Goal: Transaction & Acquisition: Purchase product/service

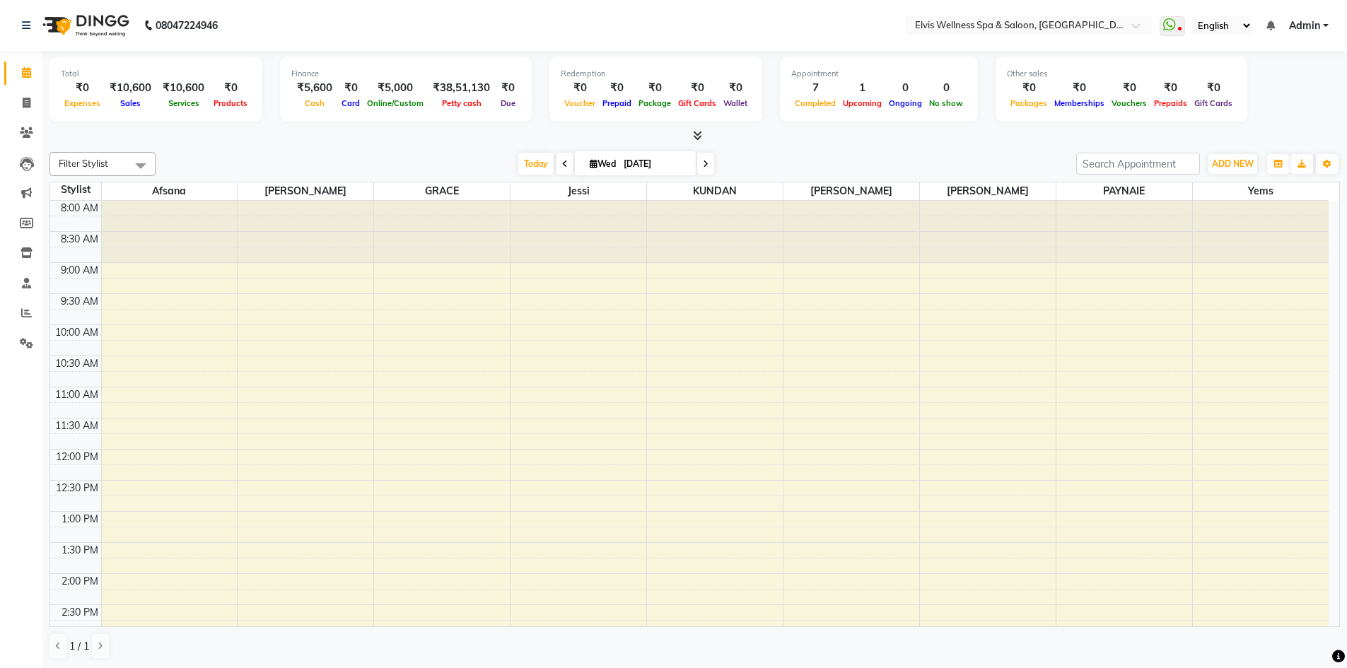
scroll to position [495, 0]
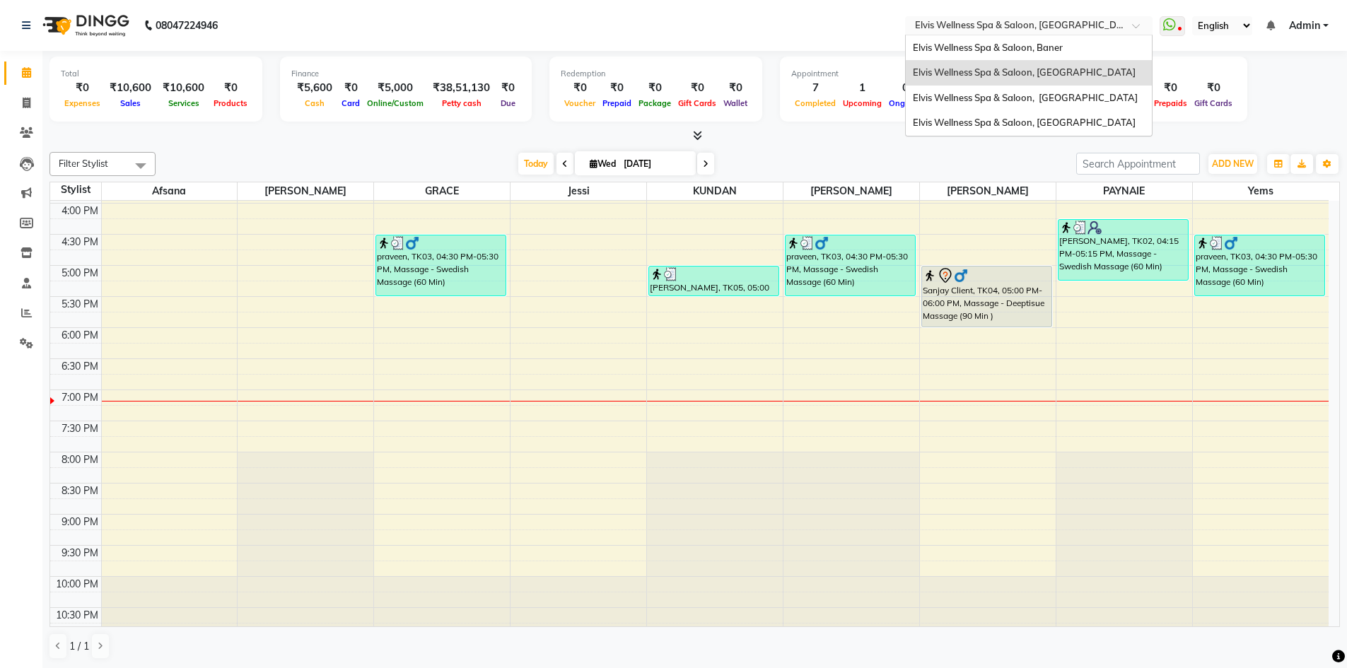
click at [1119, 23] on div at bounding box center [1029, 27] width 248 height 14
click at [1066, 128] on span "Elvis Wellness Spa & Saloon, [GEOGRAPHIC_DATA]" at bounding box center [1024, 122] width 223 height 11
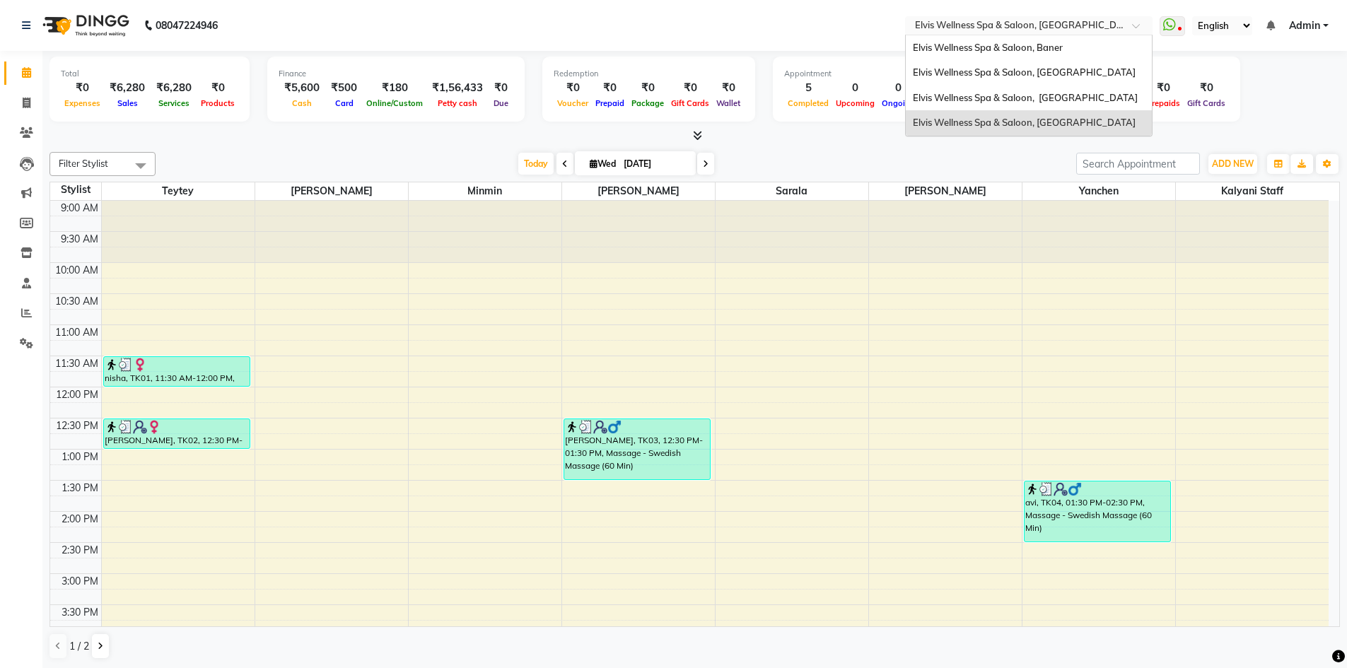
click at [1105, 20] on input "text" at bounding box center [1014, 27] width 205 height 14
click at [1047, 52] on span "Elvis Wellness Spa & Saloon, Baner" at bounding box center [988, 47] width 150 height 11
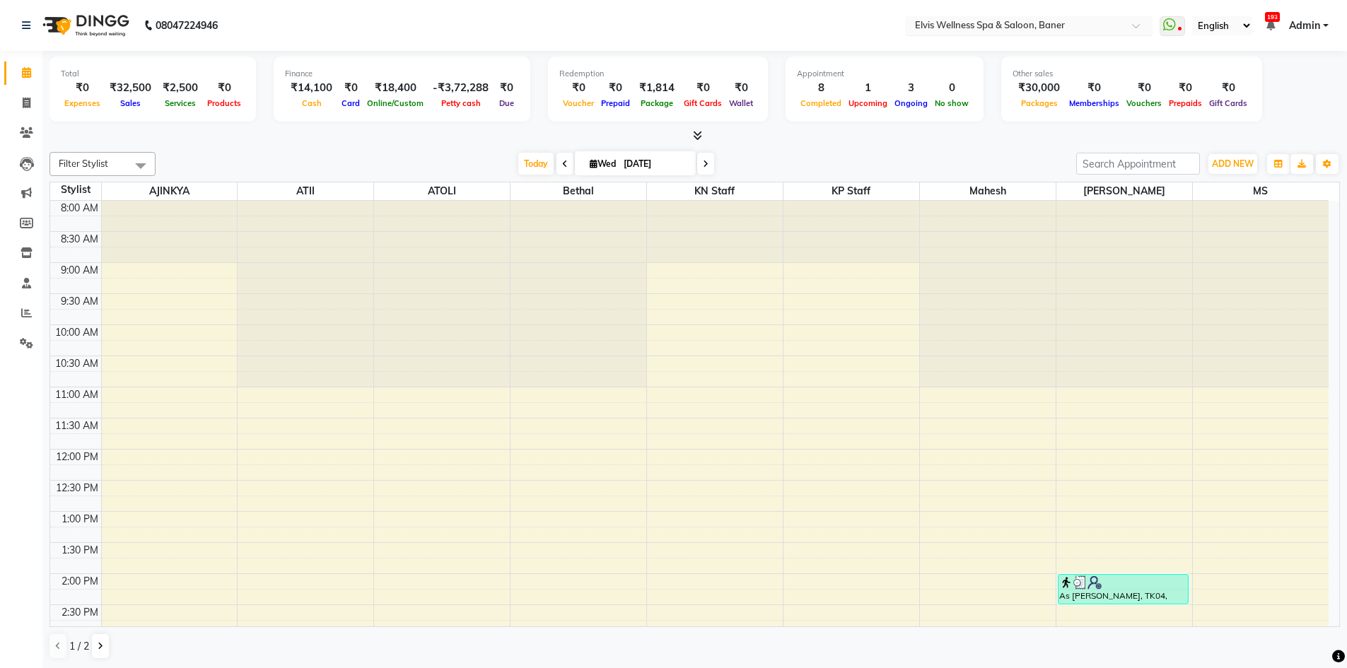
click at [1098, 26] on input "text" at bounding box center [1014, 27] width 205 height 14
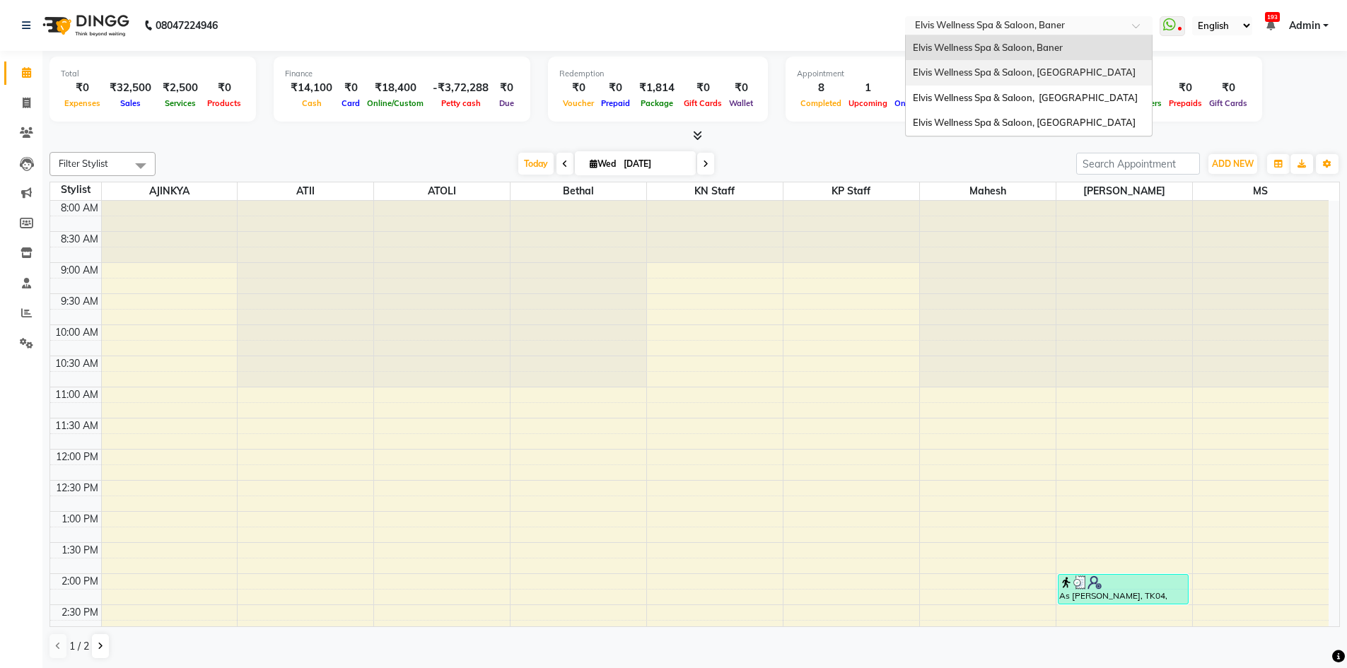
click at [1081, 69] on span "Elvis Wellness Spa & Saloon, [GEOGRAPHIC_DATA]" at bounding box center [1024, 71] width 223 height 11
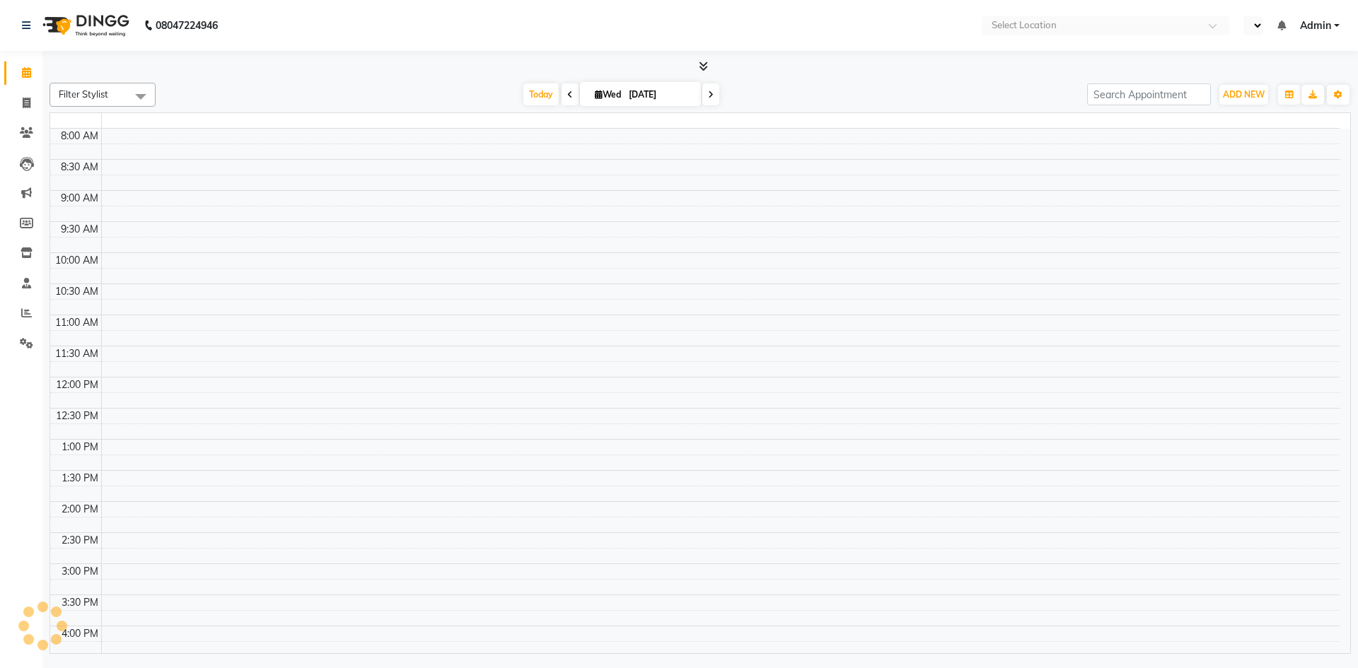
select select "en"
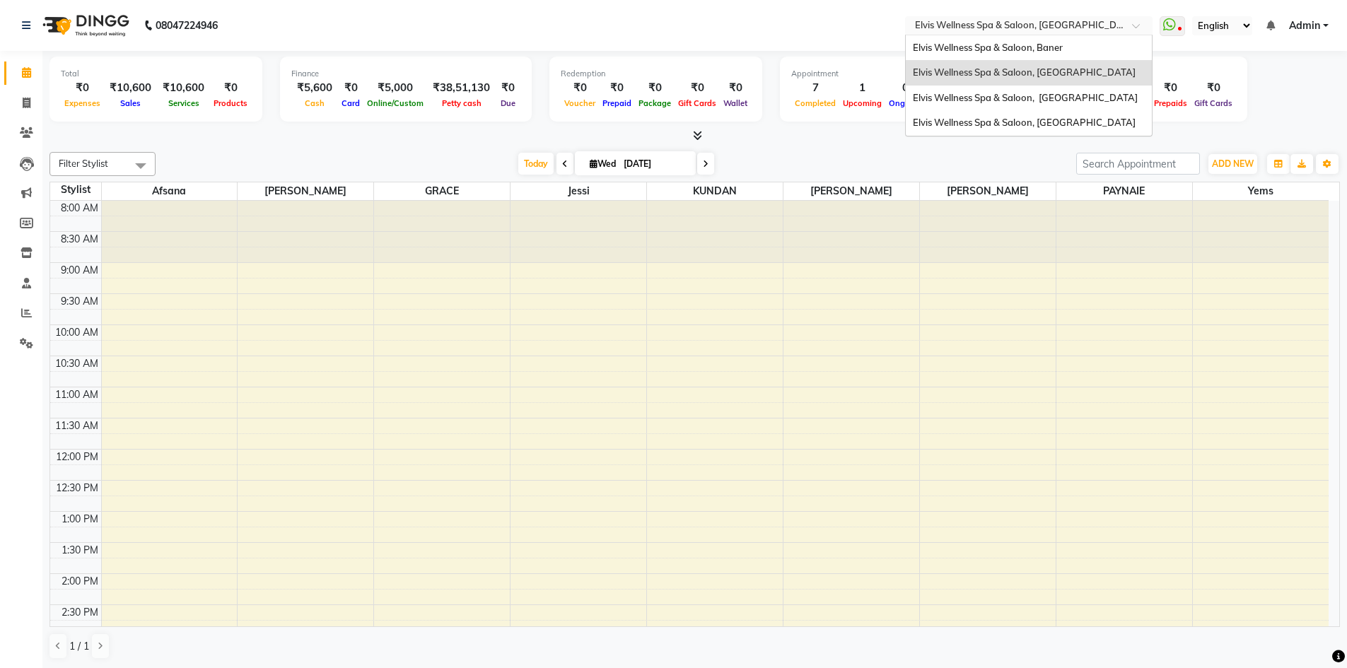
click at [1129, 27] on div at bounding box center [1029, 27] width 248 height 14
click at [1078, 98] on span "Elvis Wellness Spa & Saloon, [GEOGRAPHIC_DATA]" at bounding box center [1025, 97] width 225 height 11
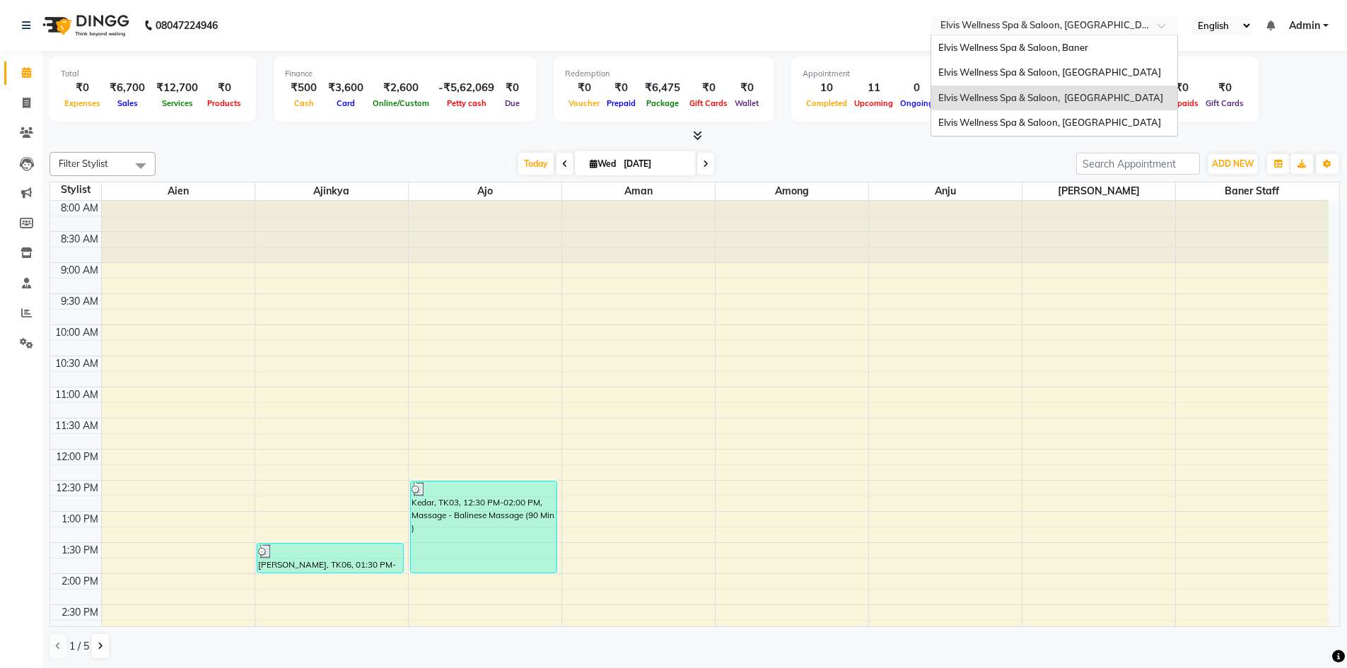
click at [1151, 25] on div at bounding box center [1055, 27] width 248 height 14
click at [1118, 71] on span "Elvis Wellness Spa & Saloon, [GEOGRAPHIC_DATA]" at bounding box center [1050, 71] width 223 height 11
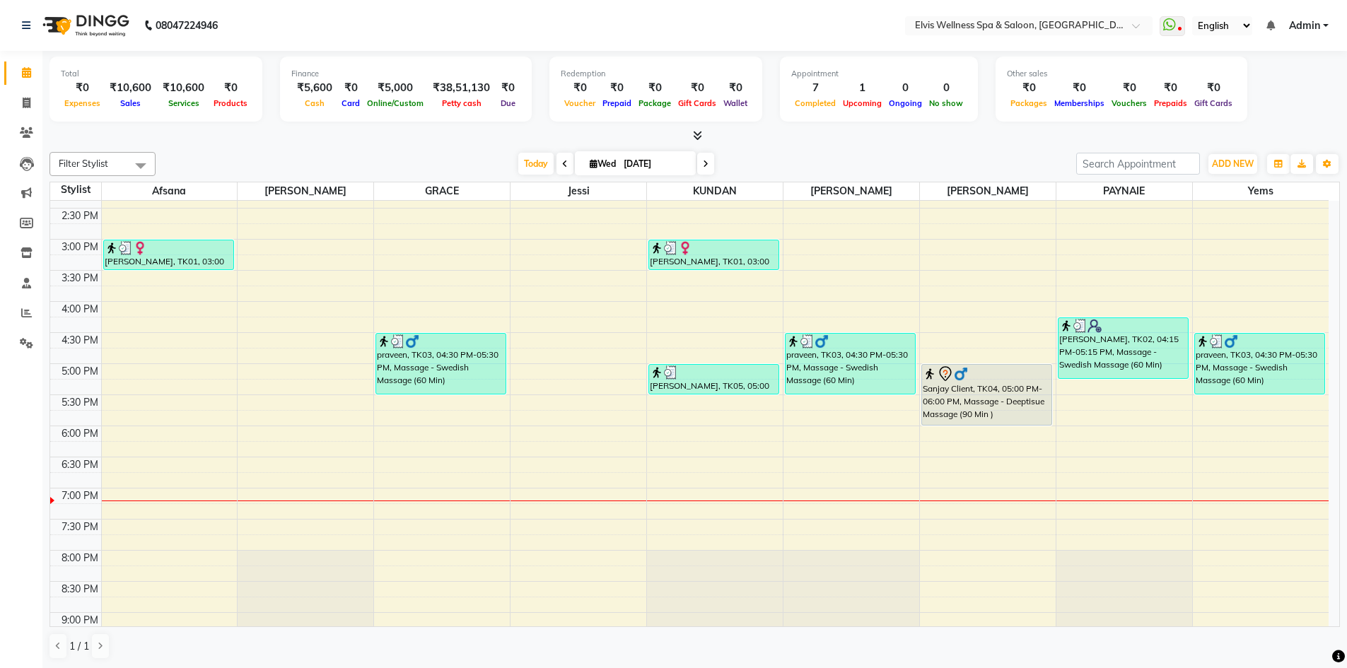
scroll to position [495, 0]
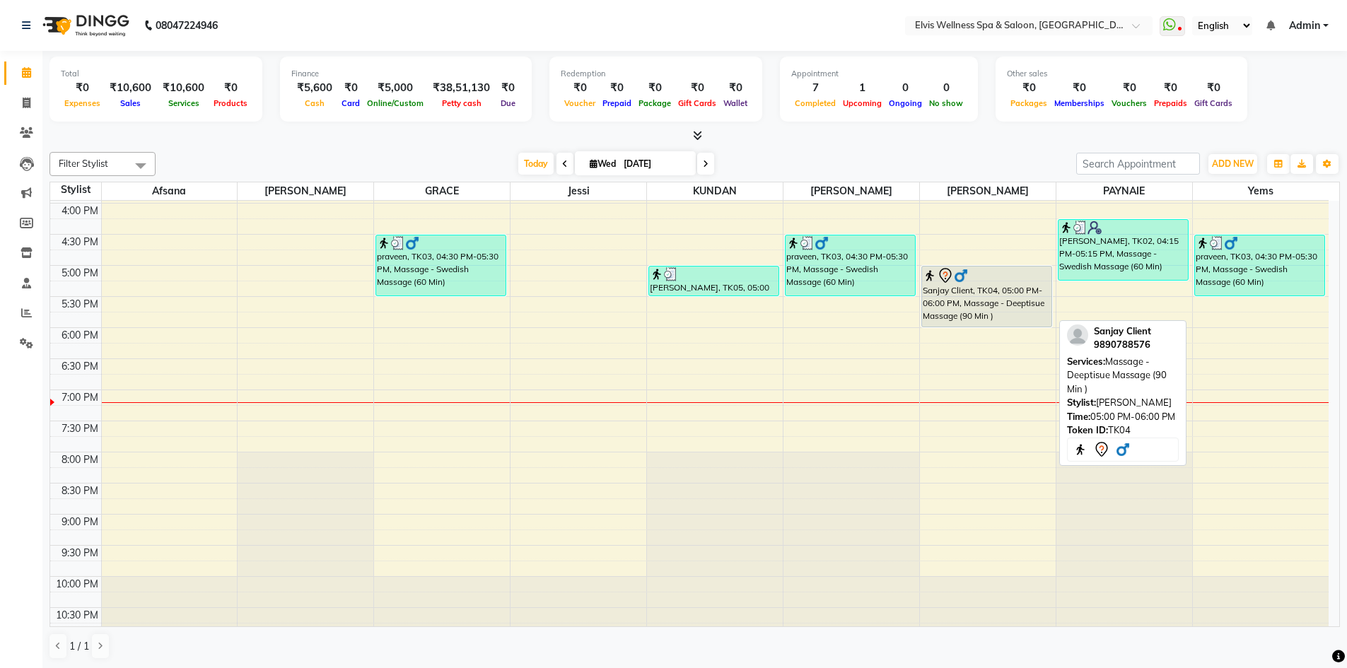
click at [998, 302] on div "Sanjay Client, TK04, 05:00 PM-06:00 PM, Massage - Deeptisue Massage (90 Min )" at bounding box center [986, 297] width 129 height 60
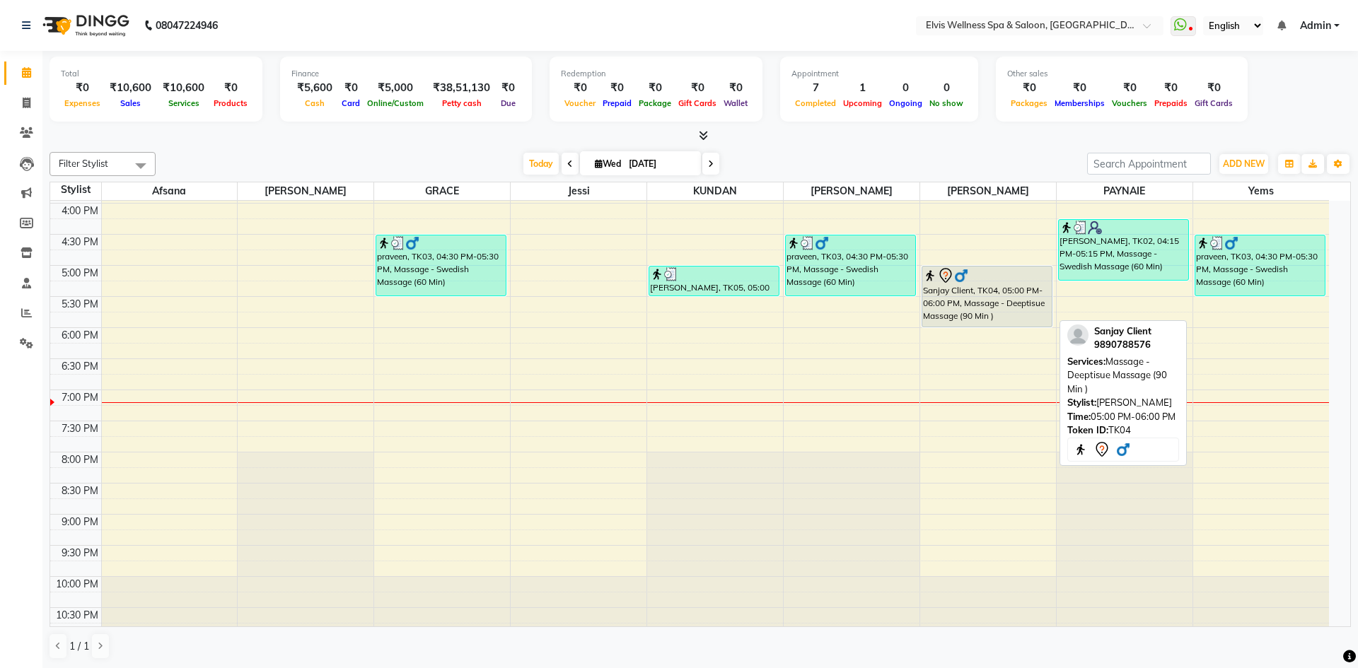
select select "7"
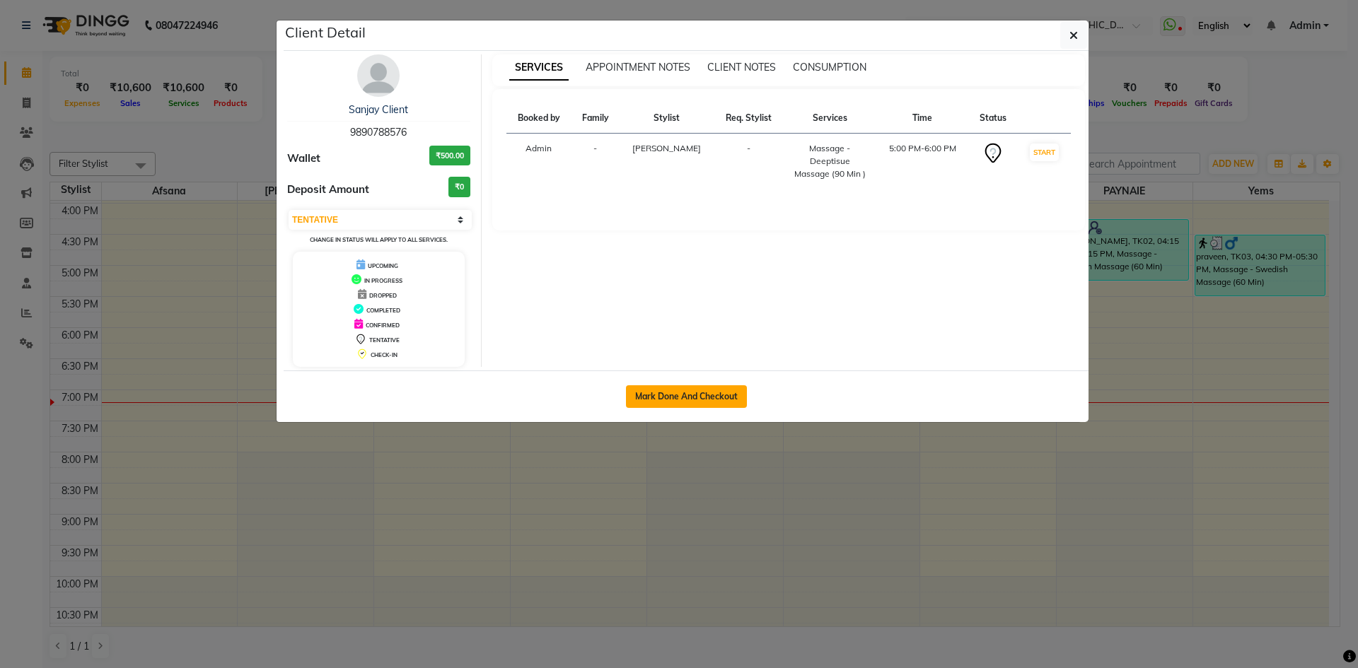
click at [686, 398] on button "Mark Done And Checkout" at bounding box center [686, 396] width 121 height 23
select select "4399"
select select "service"
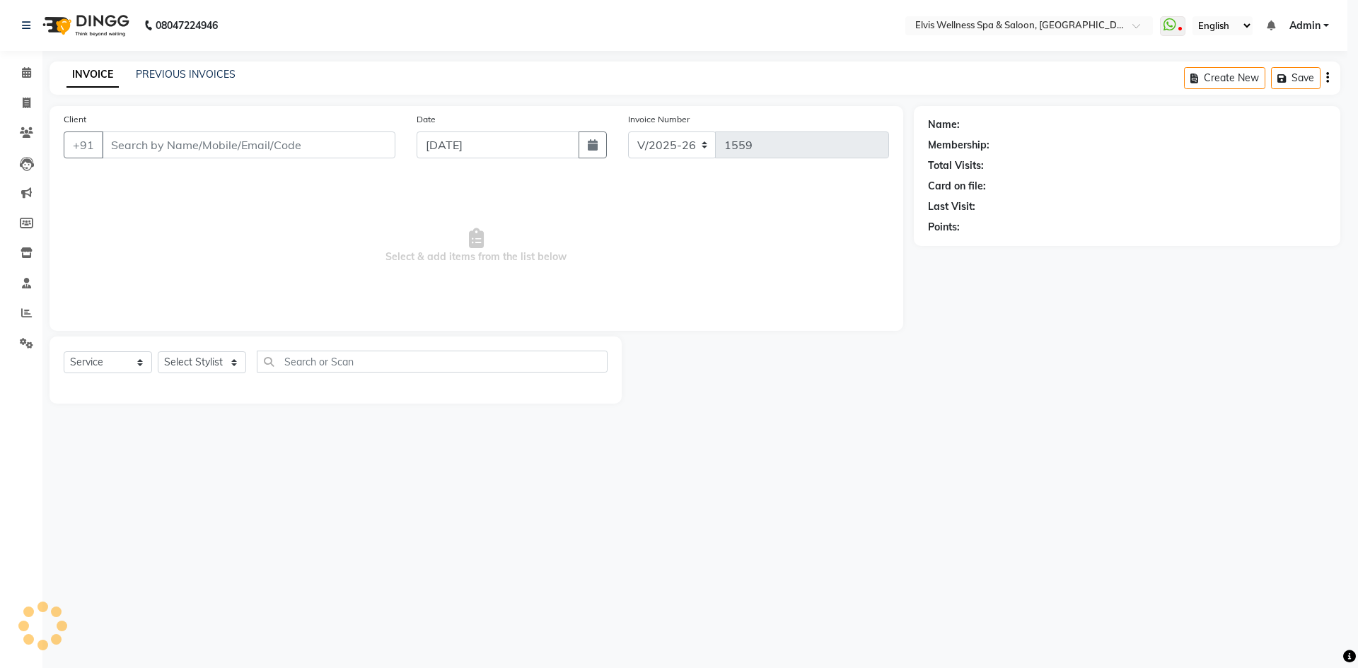
select select "3"
type input "9890788576"
select select "89132"
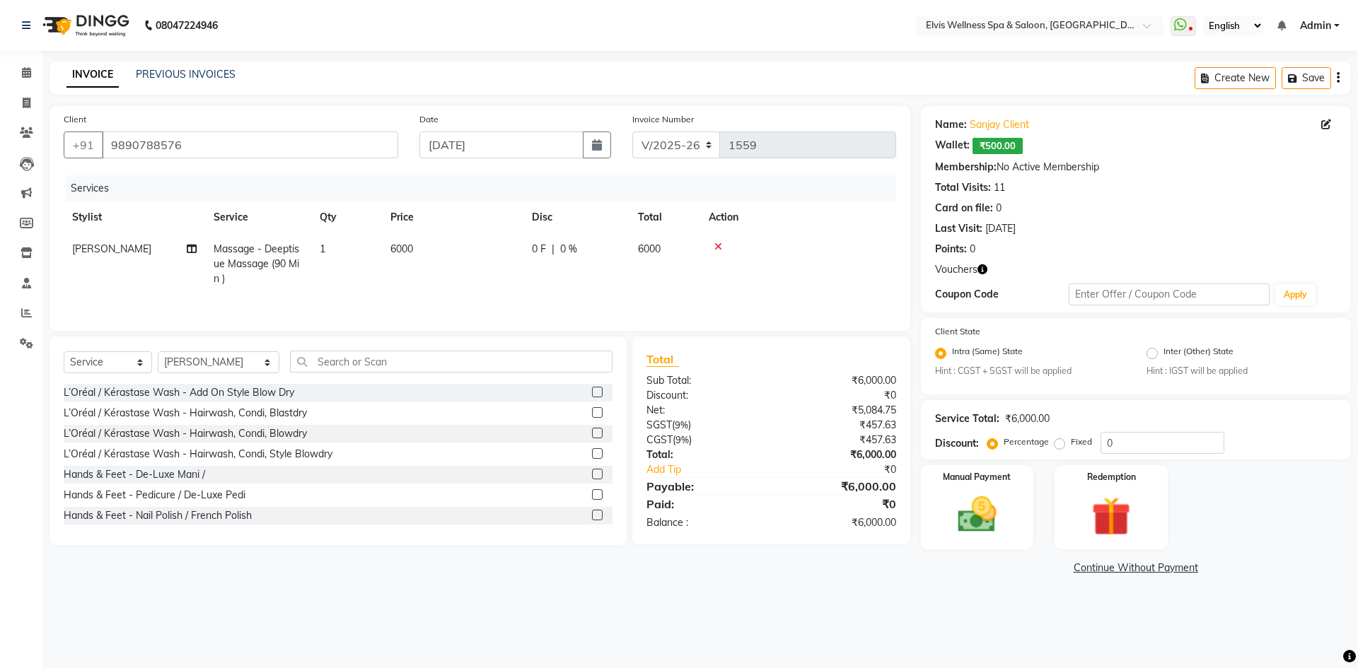
click at [411, 247] on span "6000" at bounding box center [401, 249] width 23 height 13
select select "89132"
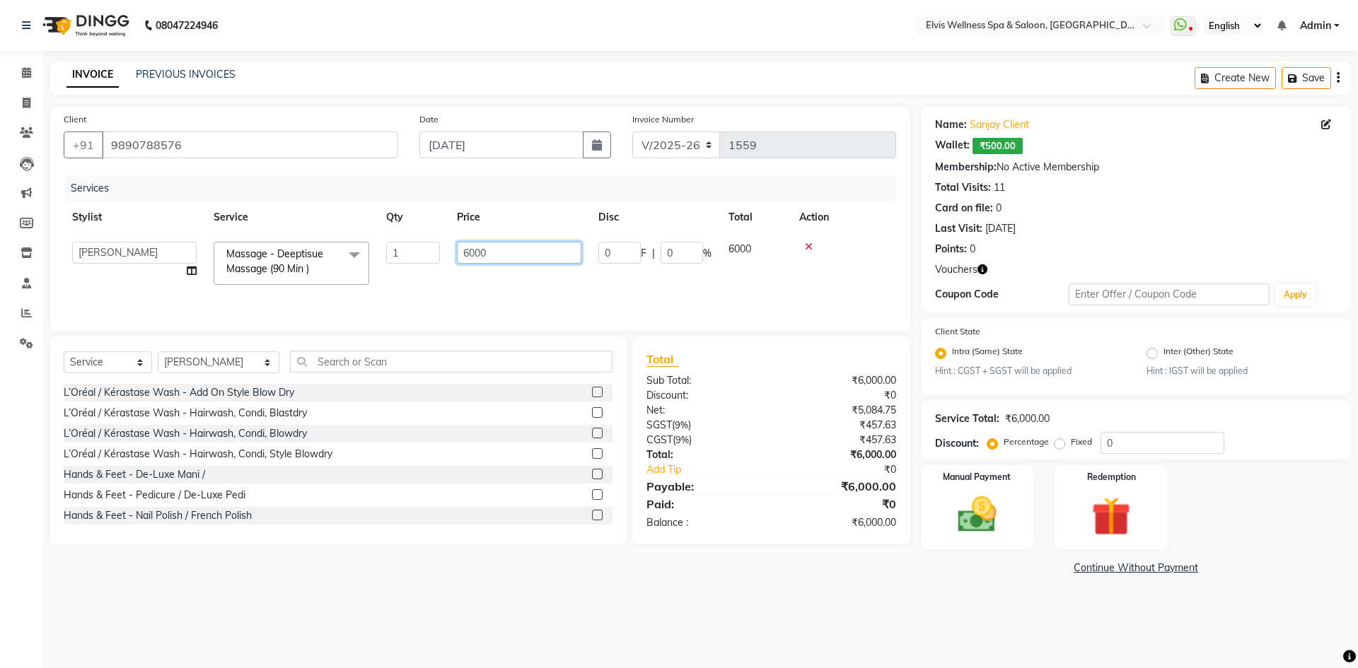
click at [475, 250] on input "6000" at bounding box center [519, 253] width 124 height 22
type input "2000"
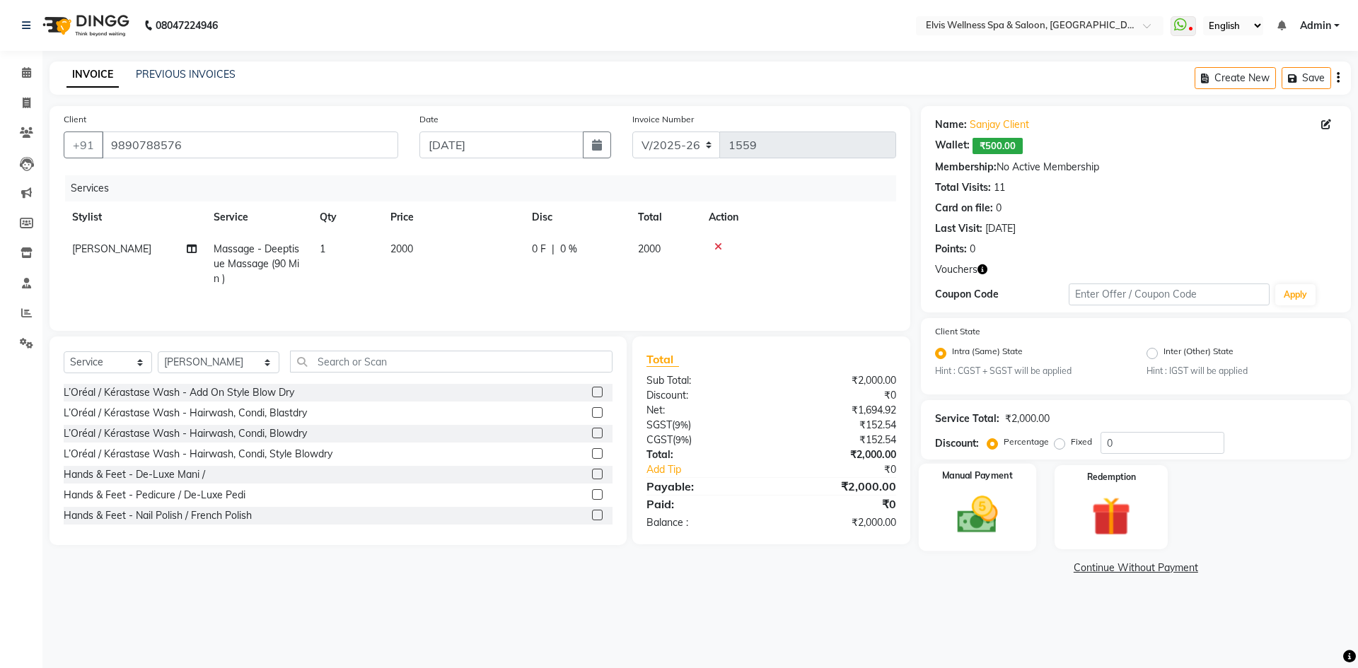
click at [971, 513] on img at bounding box center [977, 515] width 66 height 47
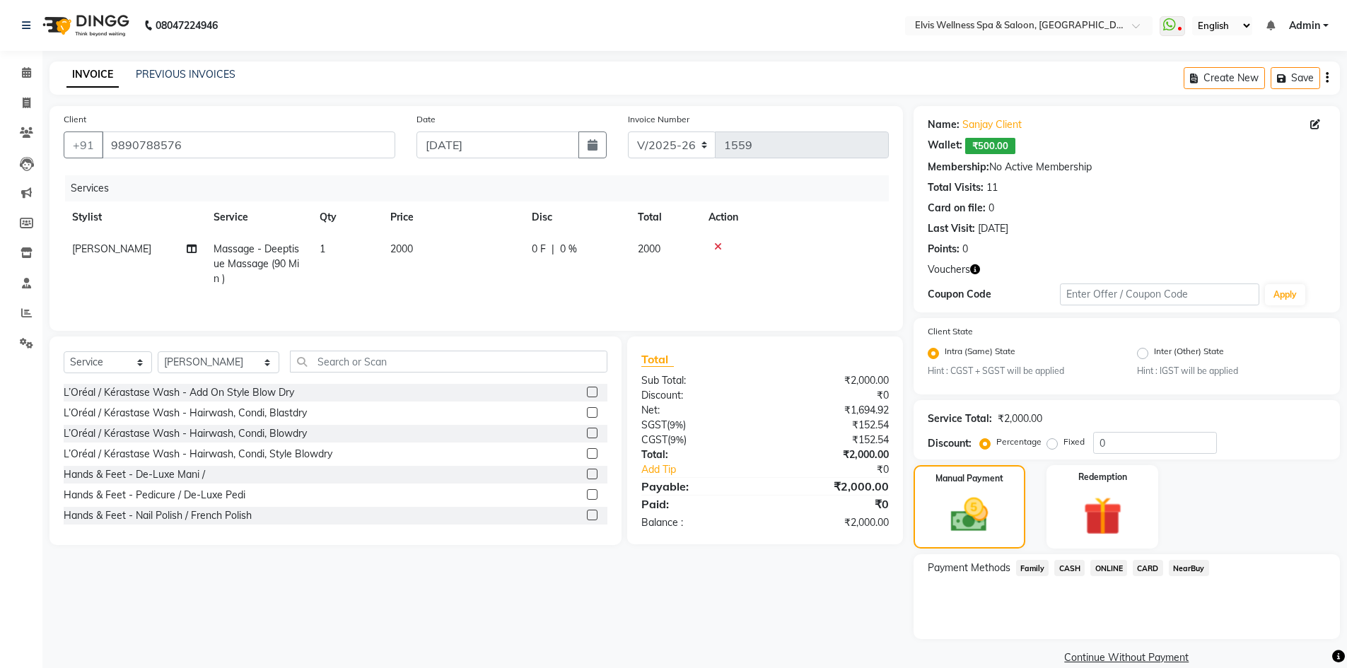
click at [1148, 570] on span "CARD" at bounding box center [1148, 568] width 30 height 16
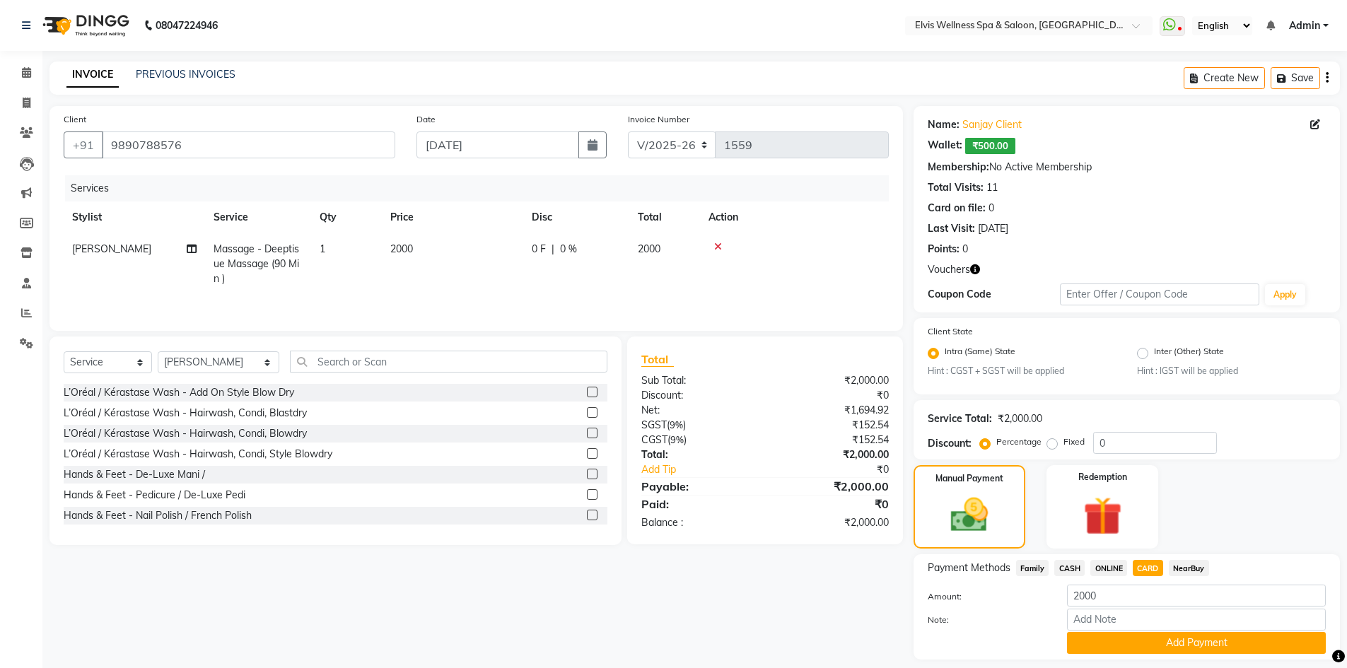
click at [996, 148] on span "₹500.00" at bounding box center [990, 146] width 50 height 16
click at [1316, 124] on icon at bounding box center [1316, 125] width 10 height 10
select select "male"
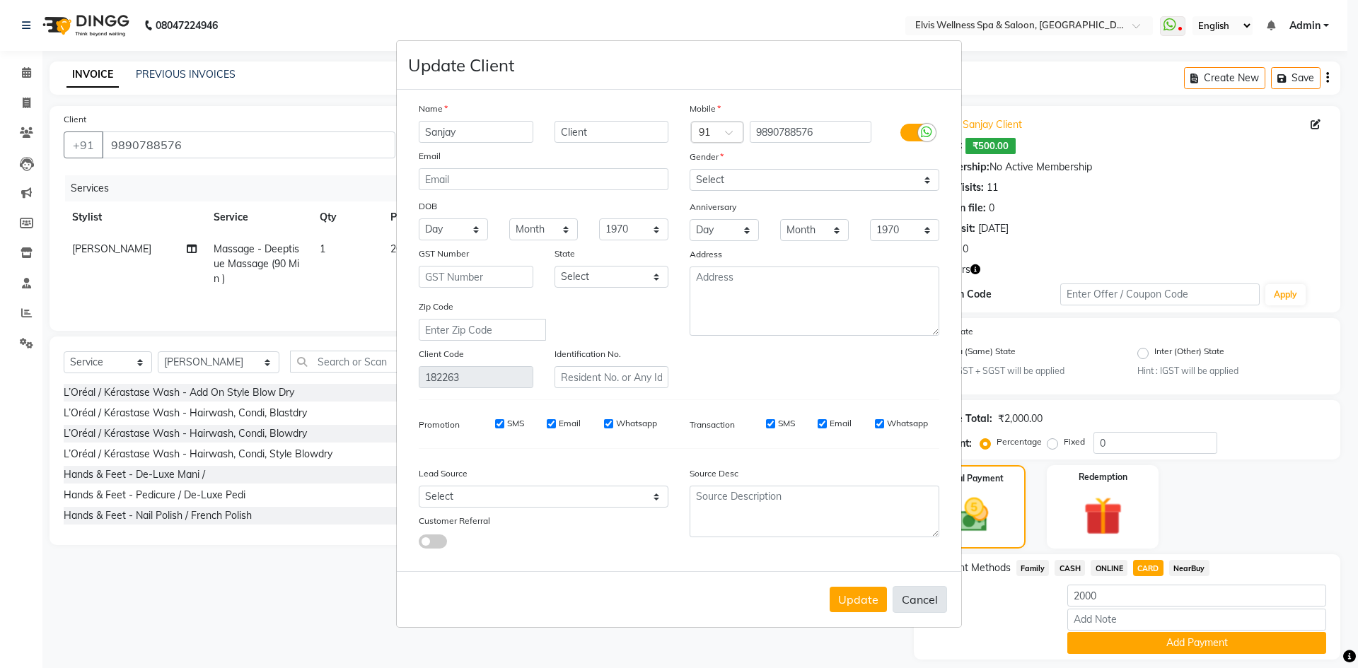
click at [929, 608] on button "Cancel" at bounding box center [920, 599] width 54 height 27
select select
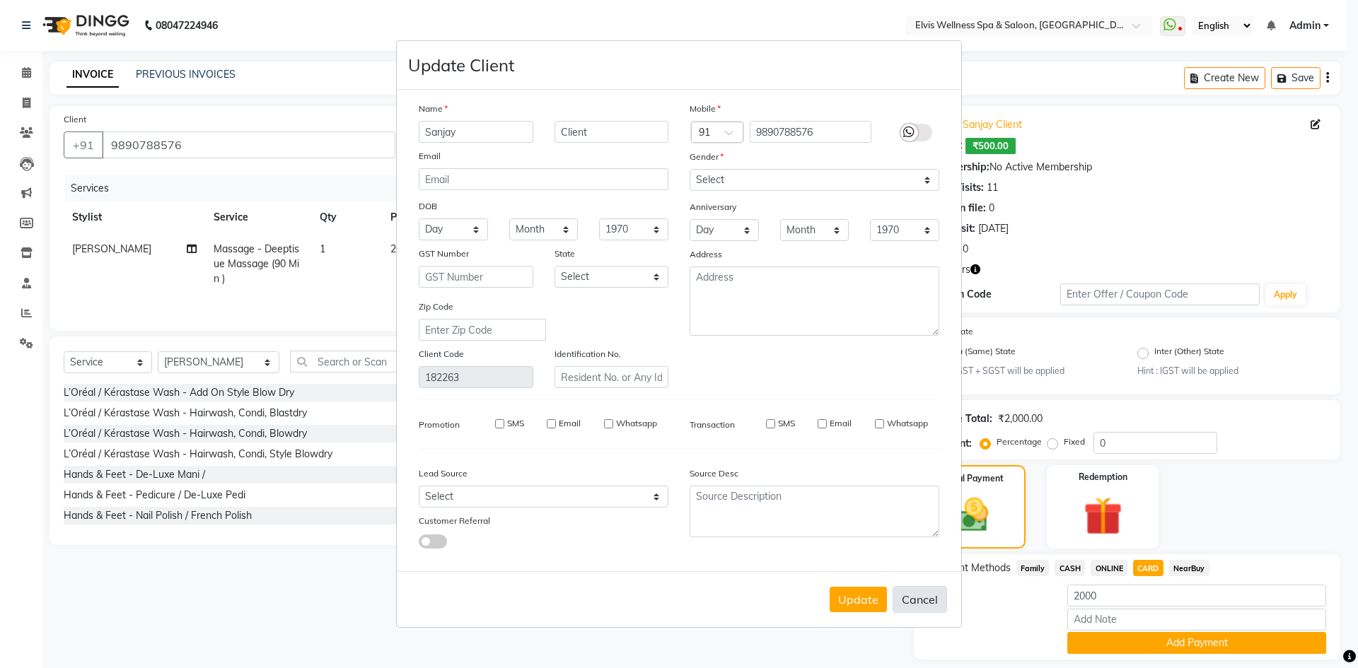
select select
checkbox input "false"
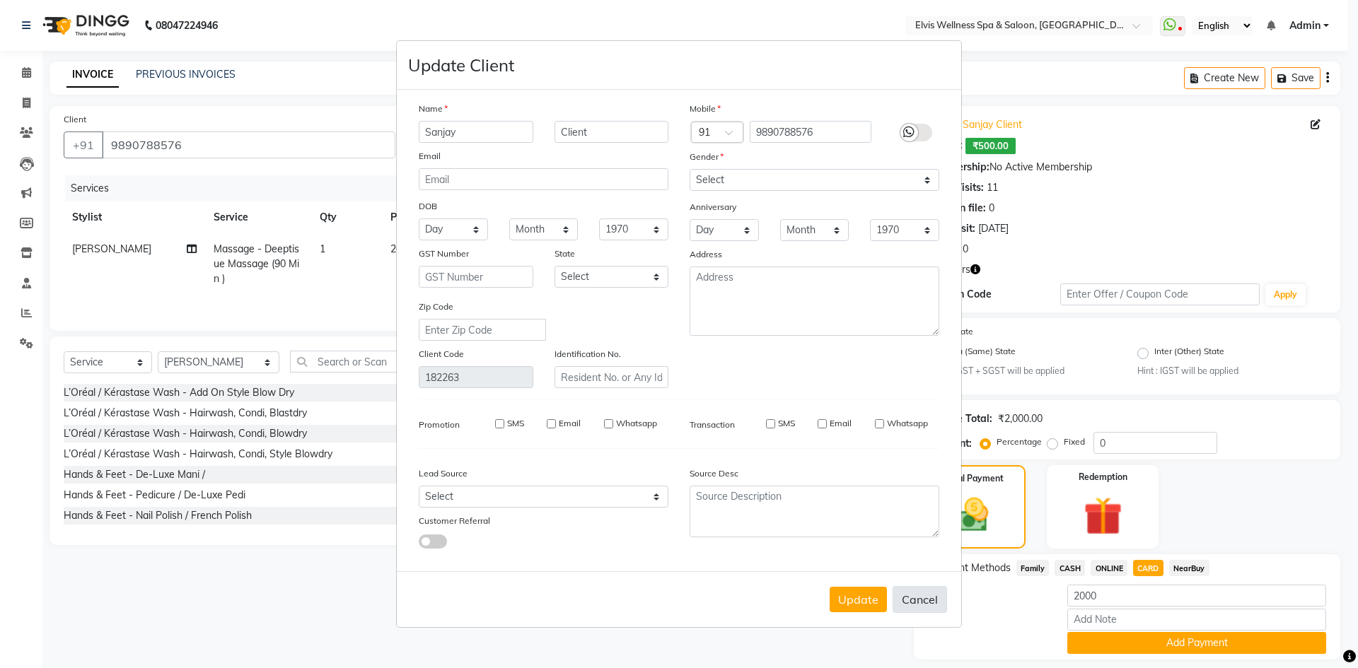
checkbox input "false"
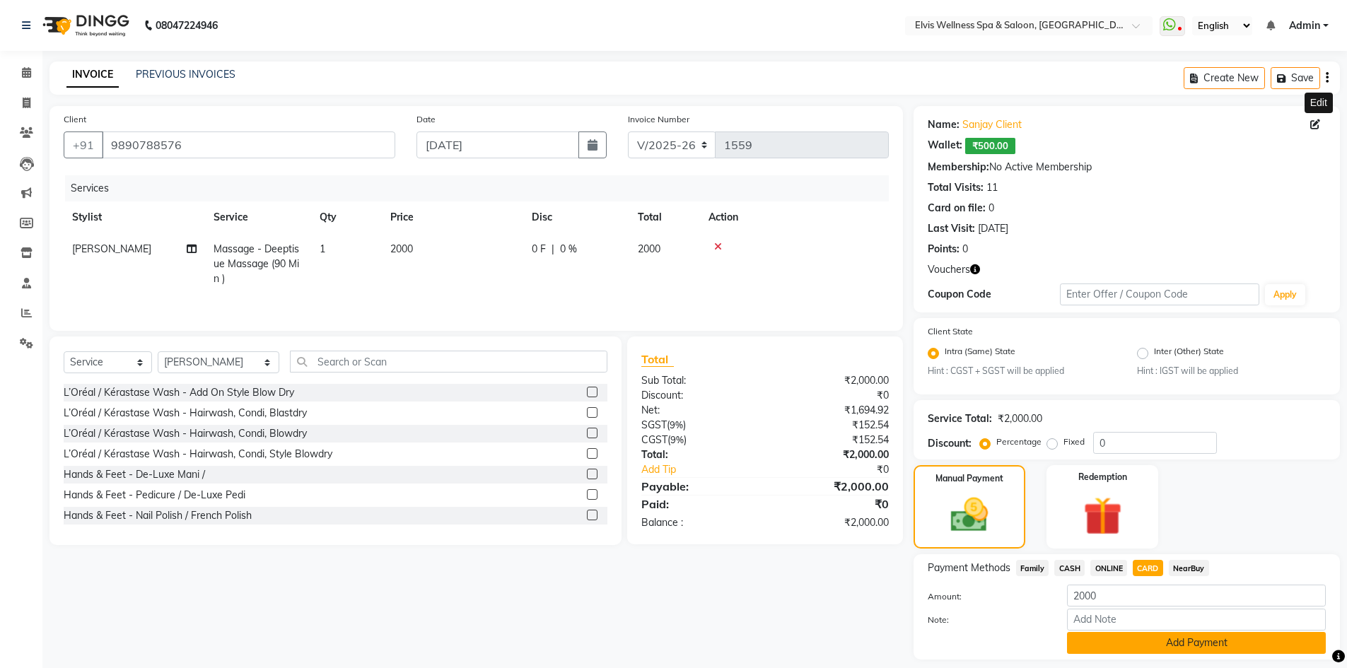
click at [1185, 649] on button "Add Payment" at bounding box center [1196, 643] width 259 height 22
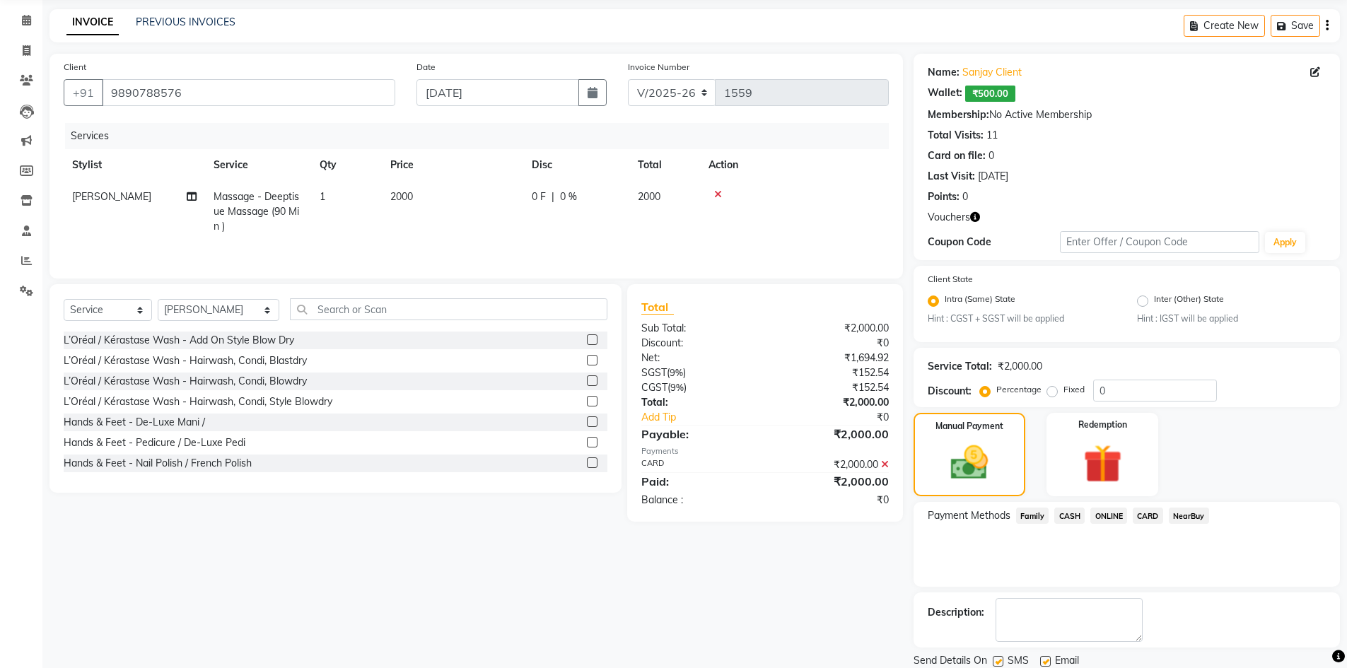
scroll to position [101, 0]
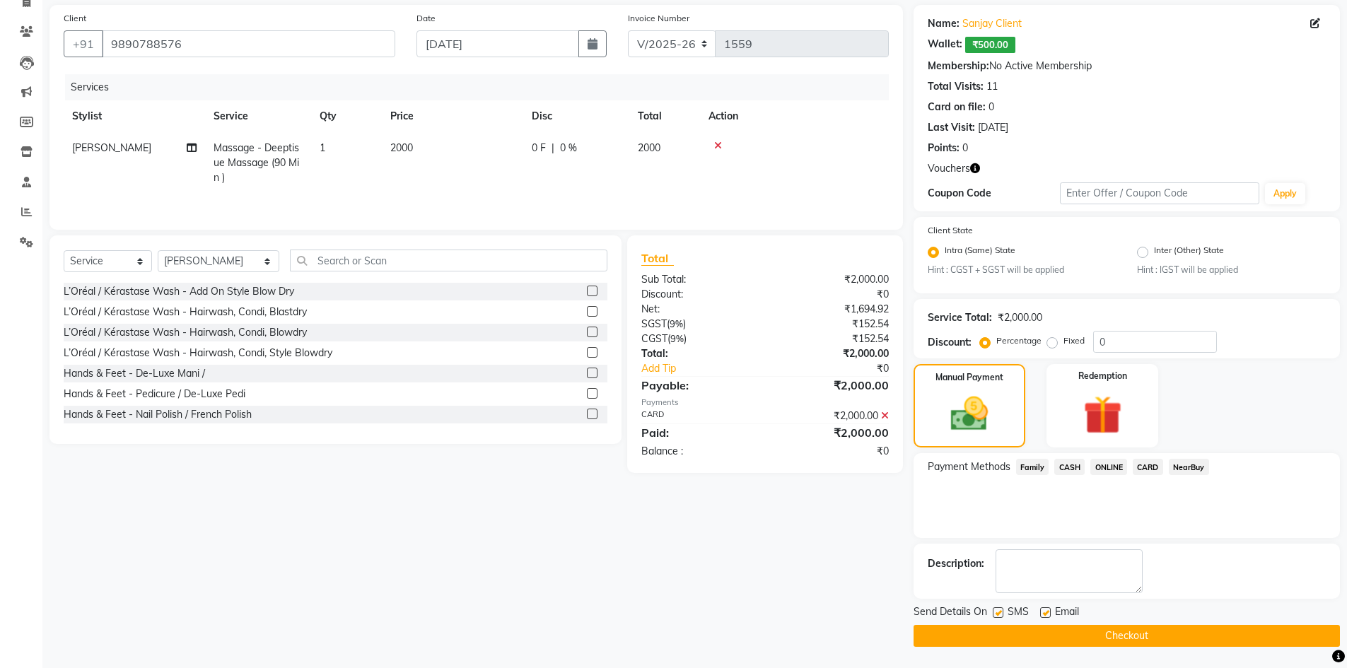
click at [993, 611] on label at bounding box center [998, 613] width 11 height 11
click at [993, 611] on input "checkbox" at bounding box center [997, 613] width 9 height 9
checkbox input "false"
click at [1063, 634] on button "Checkout" at bounding box center [1127, 636] width 426 height 22
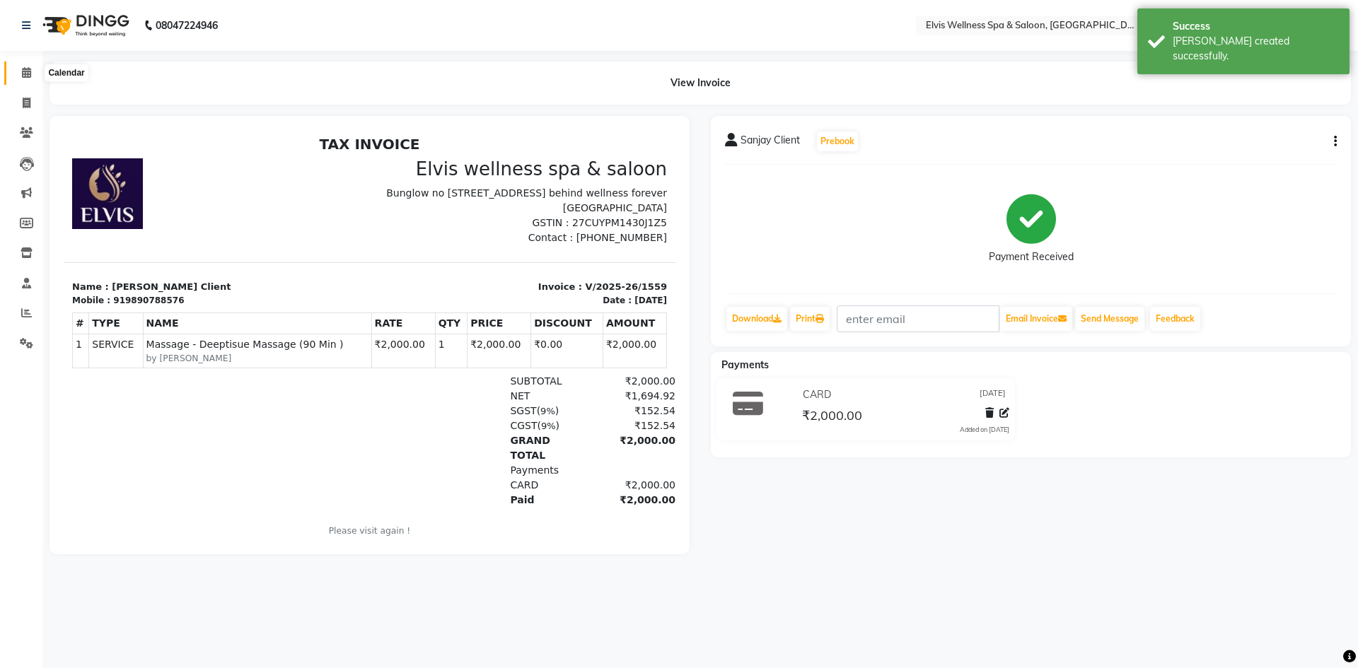
click at [20, 73] on span at bounding box center [26, 73] width 25 height 16
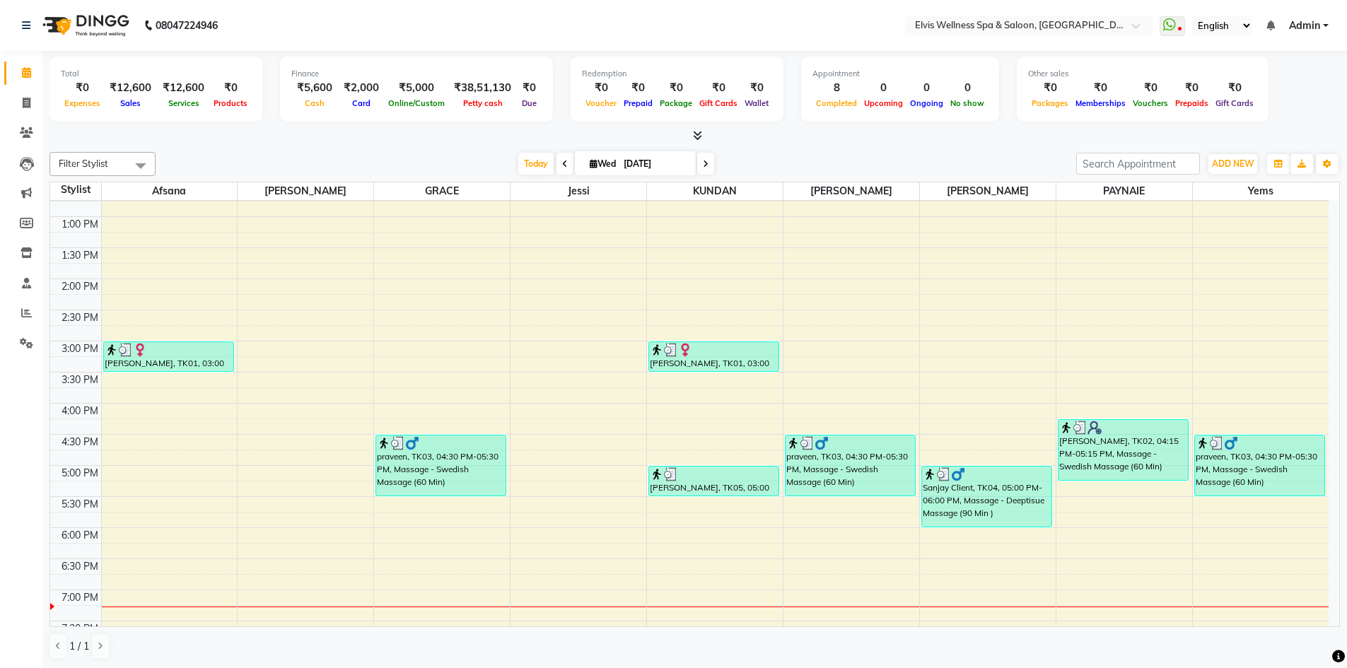
scroll to position [507, 0]
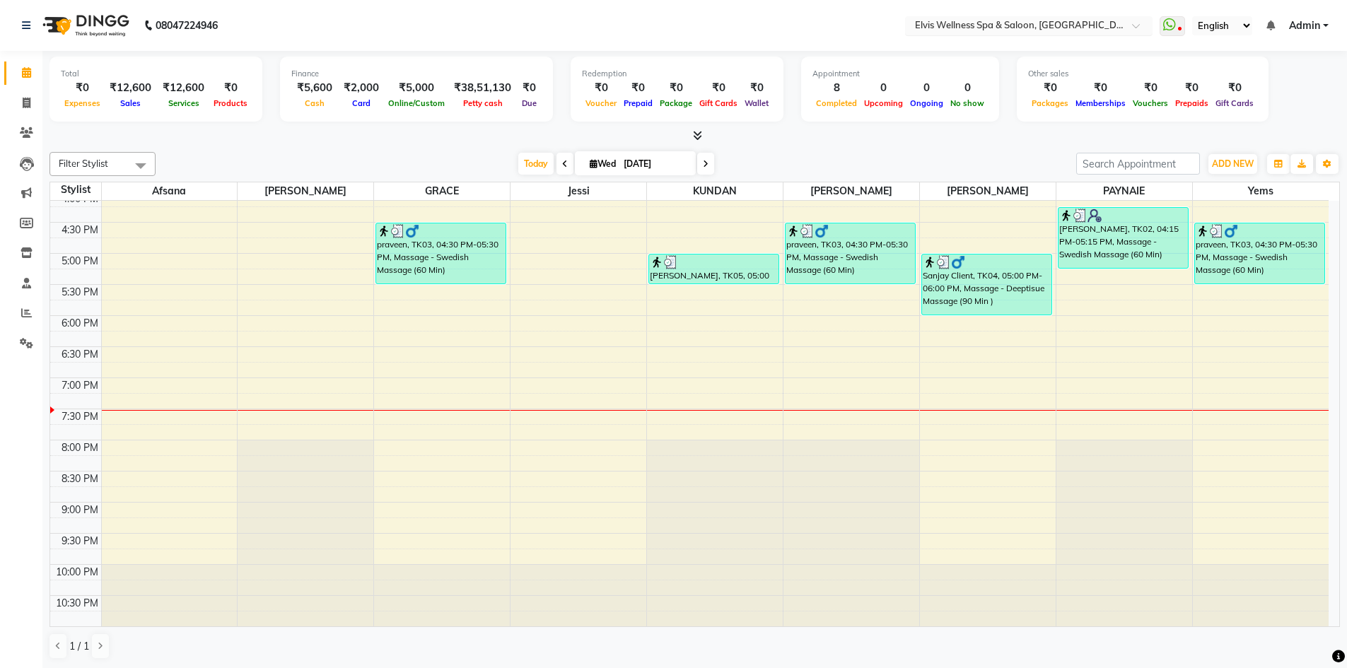
click at [997, 20] on input "text" at bounding box center [1014, 27] width 205 height 14
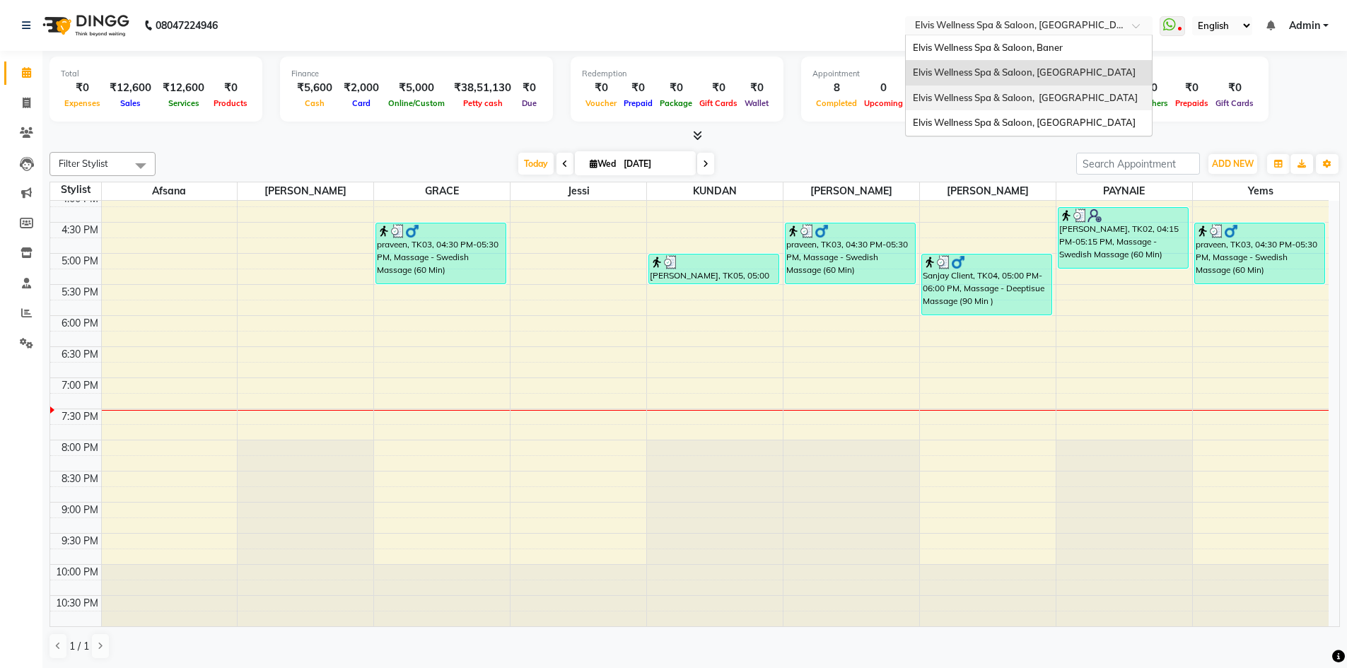
click at [988, 96] on span "Elvis Wellness Spa & Saloon, Kalyaninagar Central Avenue" at bounding box center [1025, 97] width 225 height 11
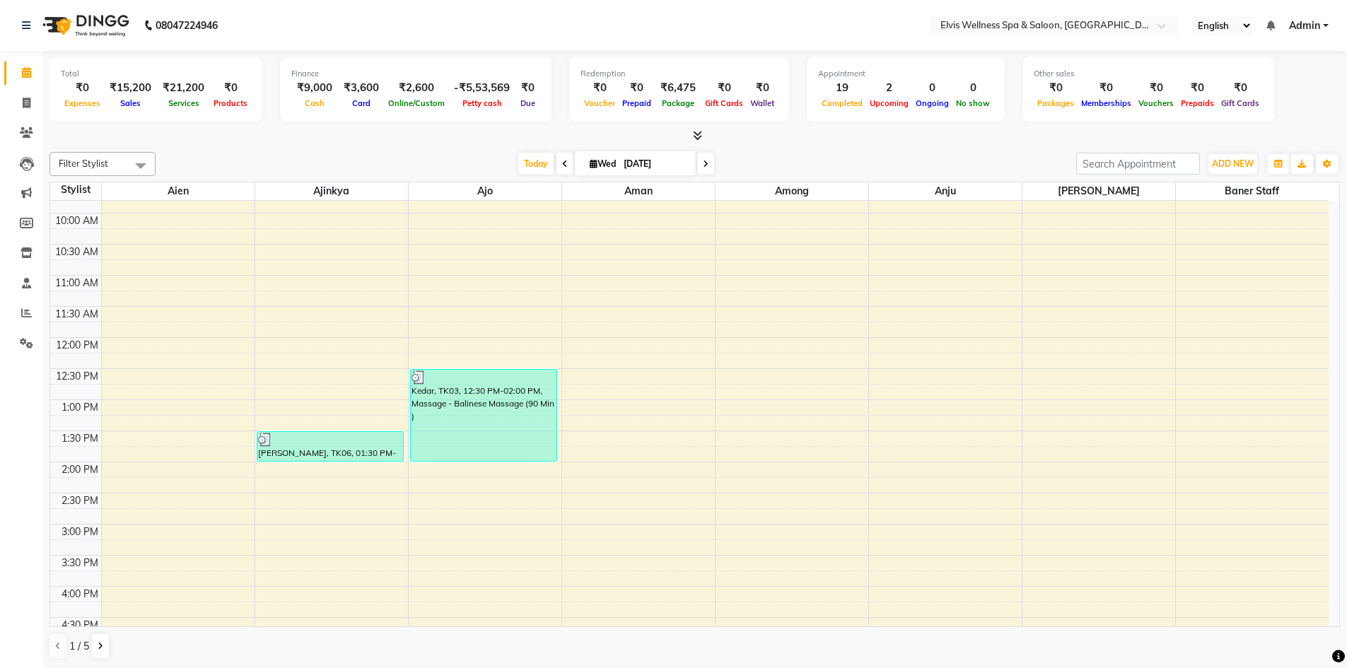
scroll to position [141, 0]
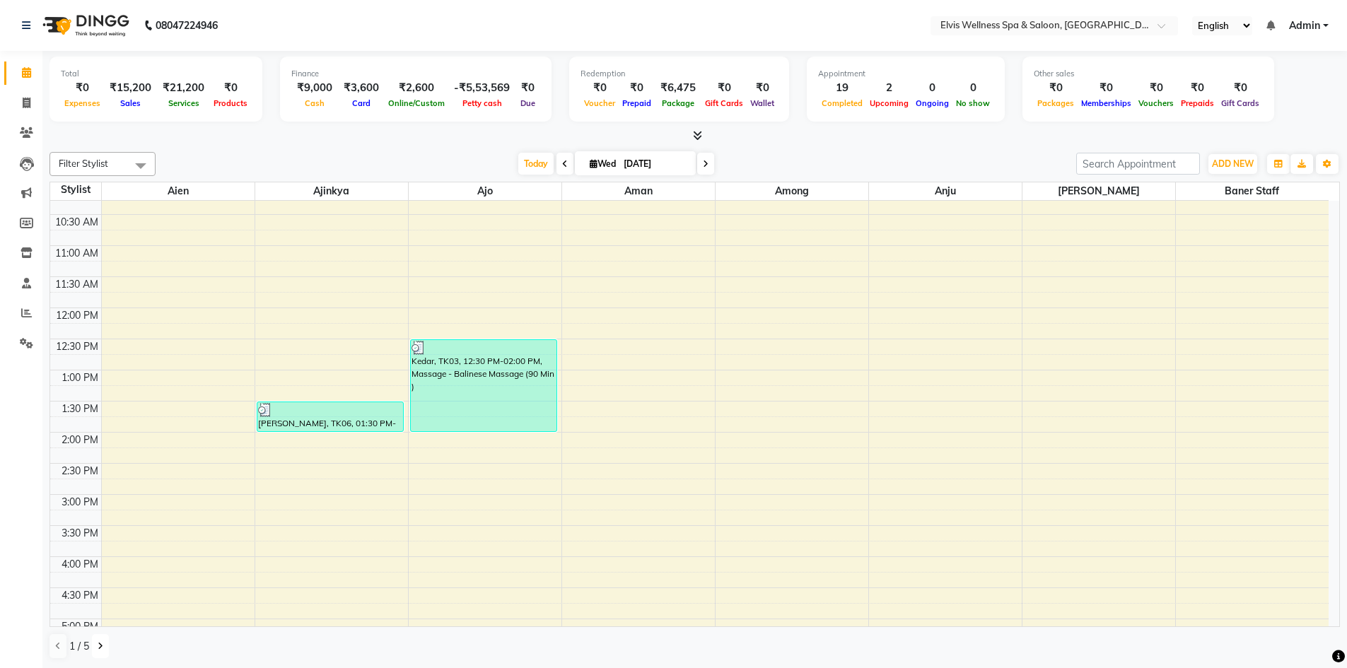
click at [95, 643] on button at bounding box center [100, 646] width 17 height 24
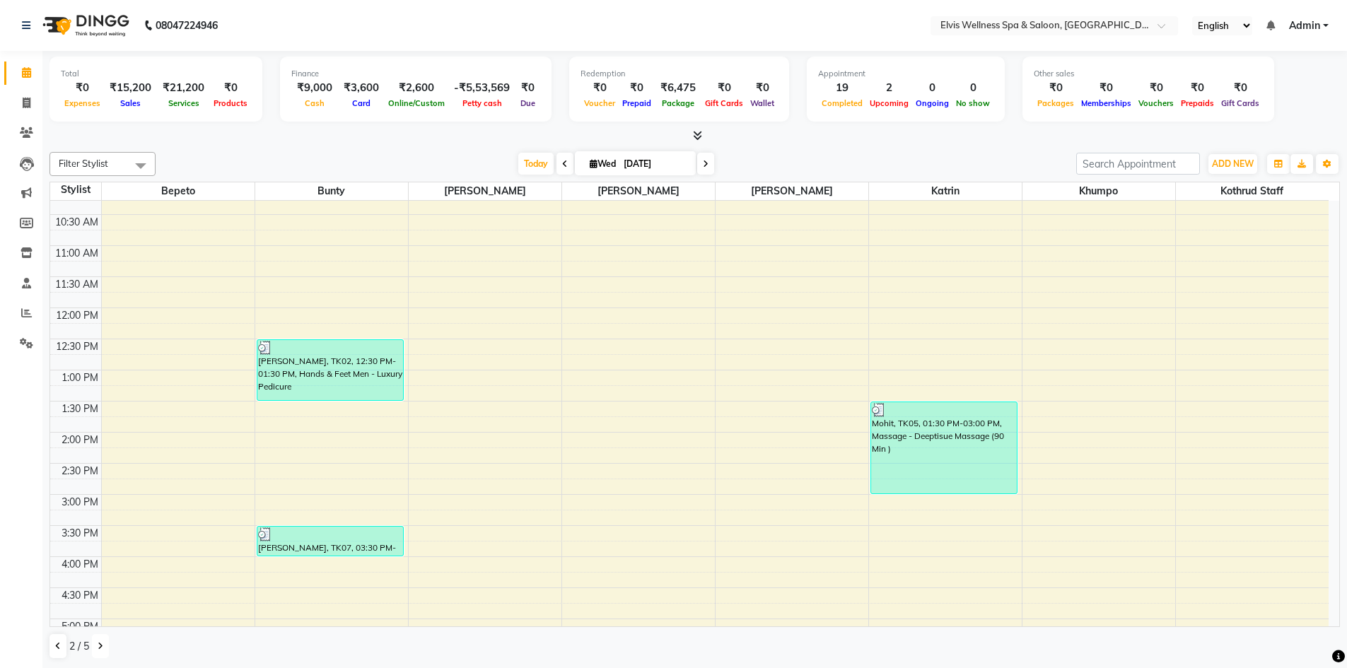
click at [100, 644] on icon at bounding box center [101, 646] width 6 height 8
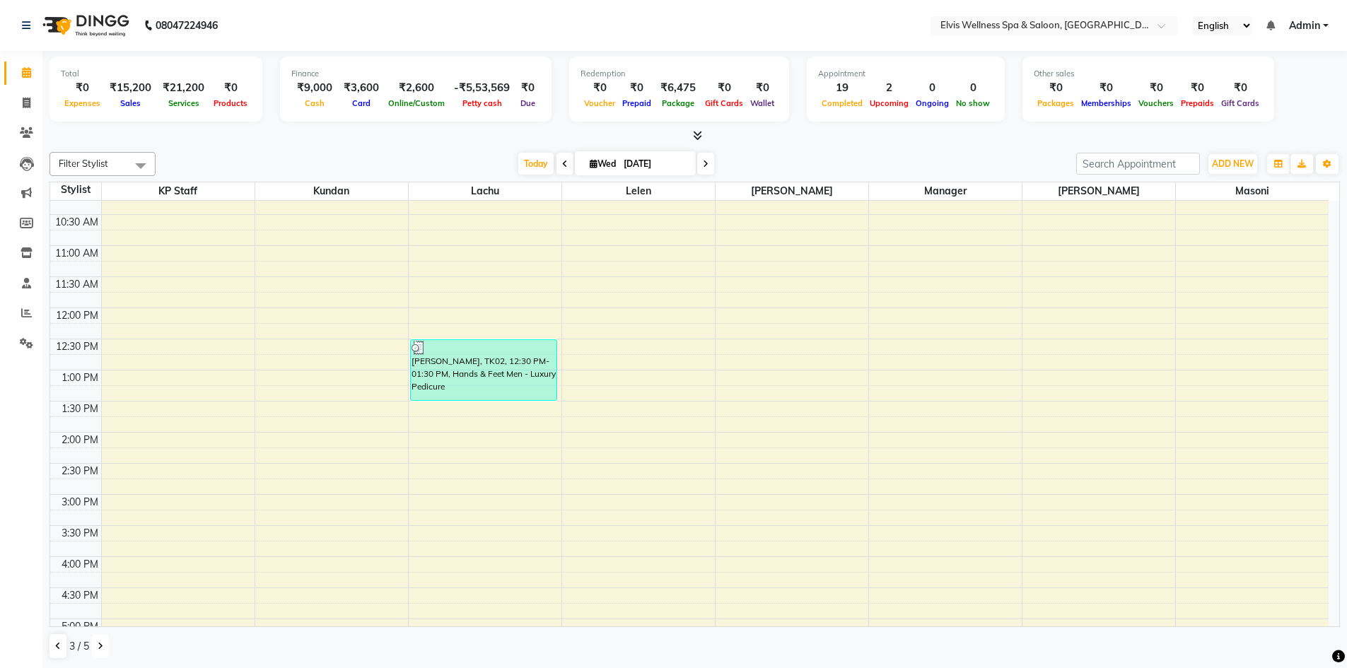
click at [100, 644] on icon at bounding box center [101, 646] width 6 height 8
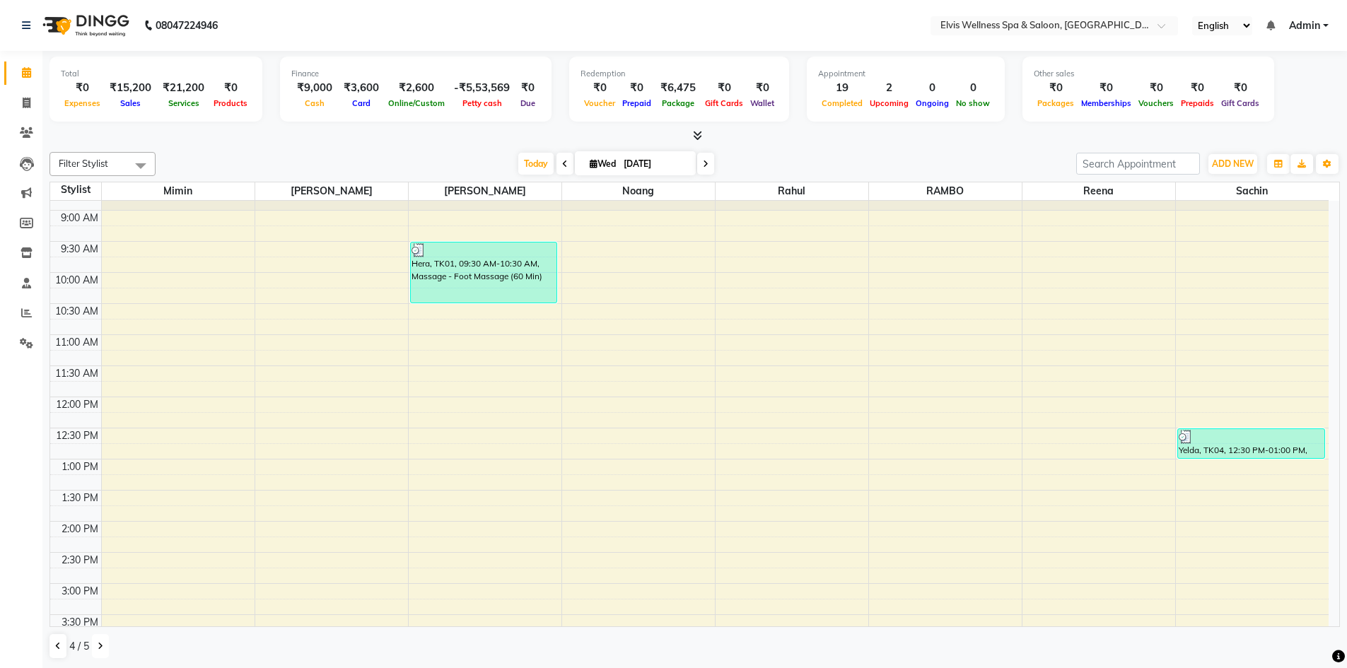
scroll to position [0, 0]
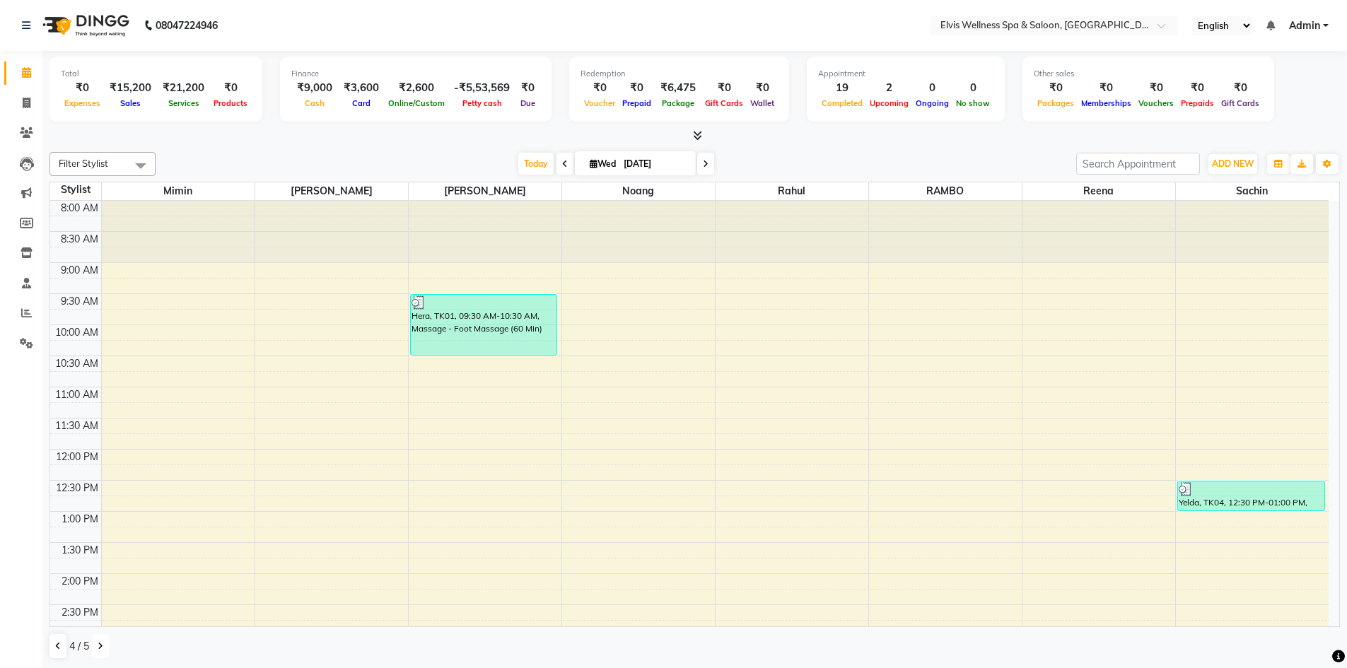
click at [104, 646] on button at bounding box center [100, 646] width 17 height 24
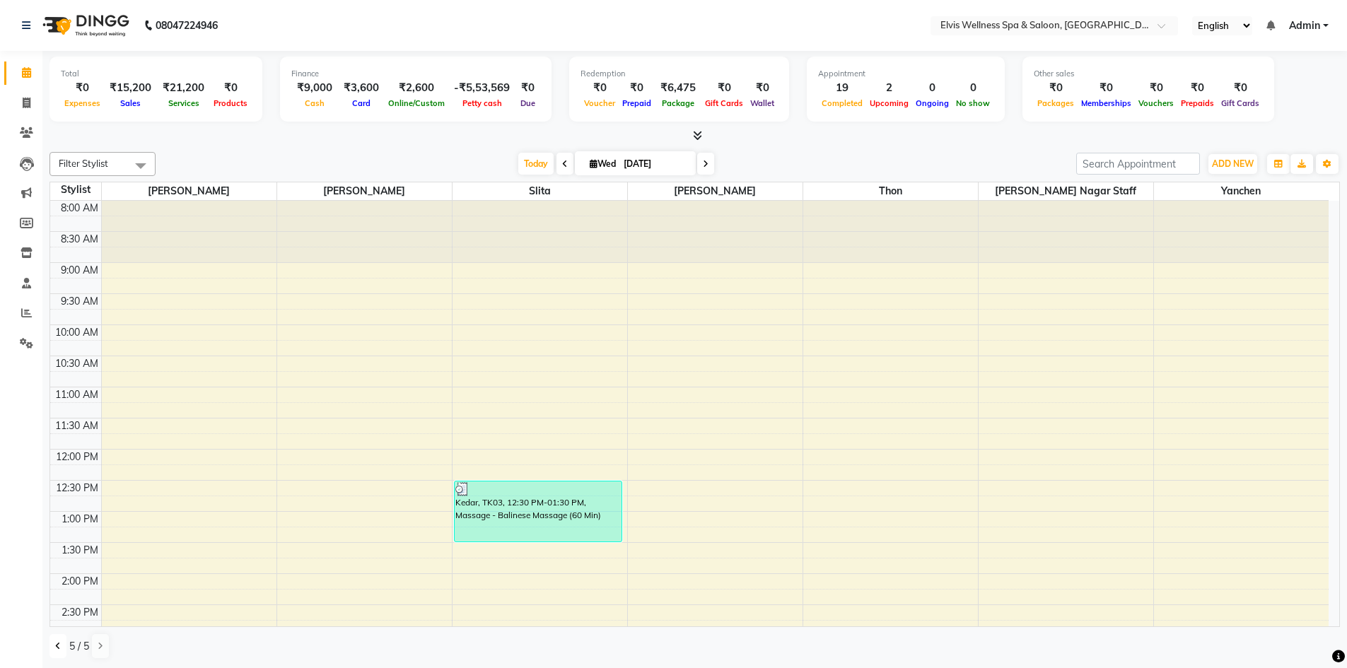
click at [52, 640] on button at bounding box center [58, 646] width 17 height 24
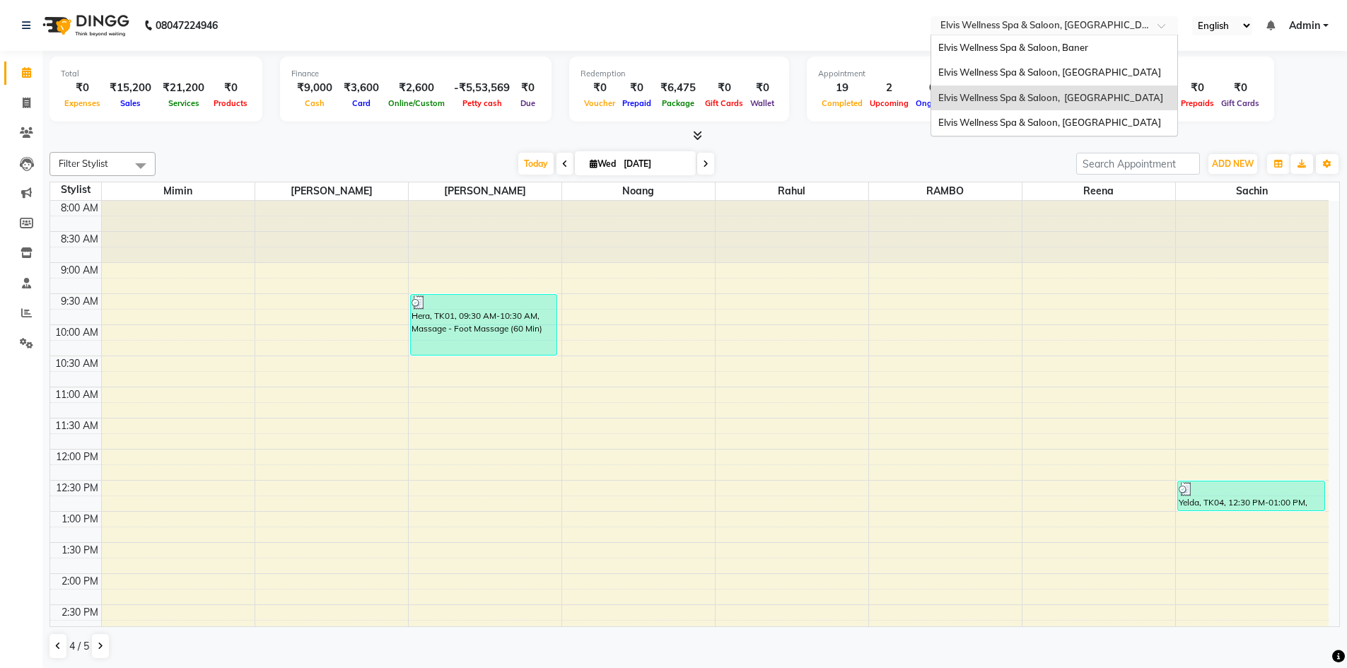
click at [1126, 30] on input "text" at bounding box center [1040, 27] width 205 height 14
click at [1080, 50] on span "Elvis Wellness Spa & Saloon, Baner" at bounding box center [1014, 47] width 150 height 11
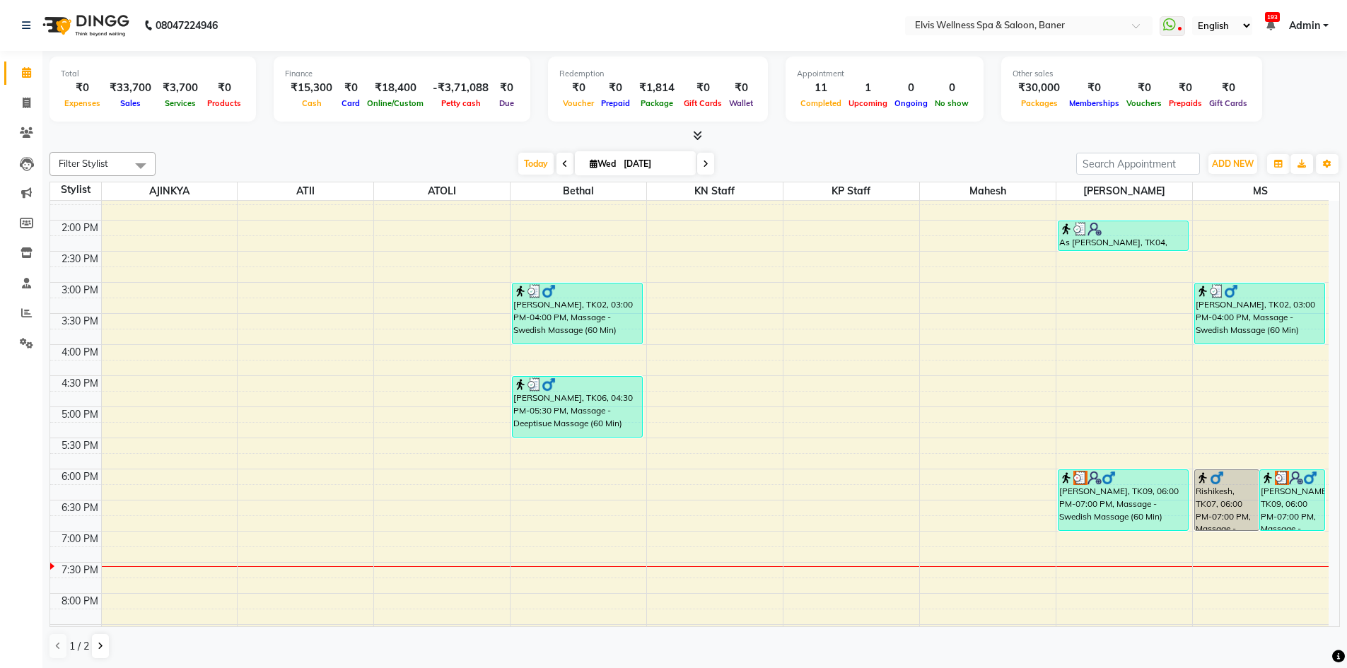
scroll to position [445, 0]
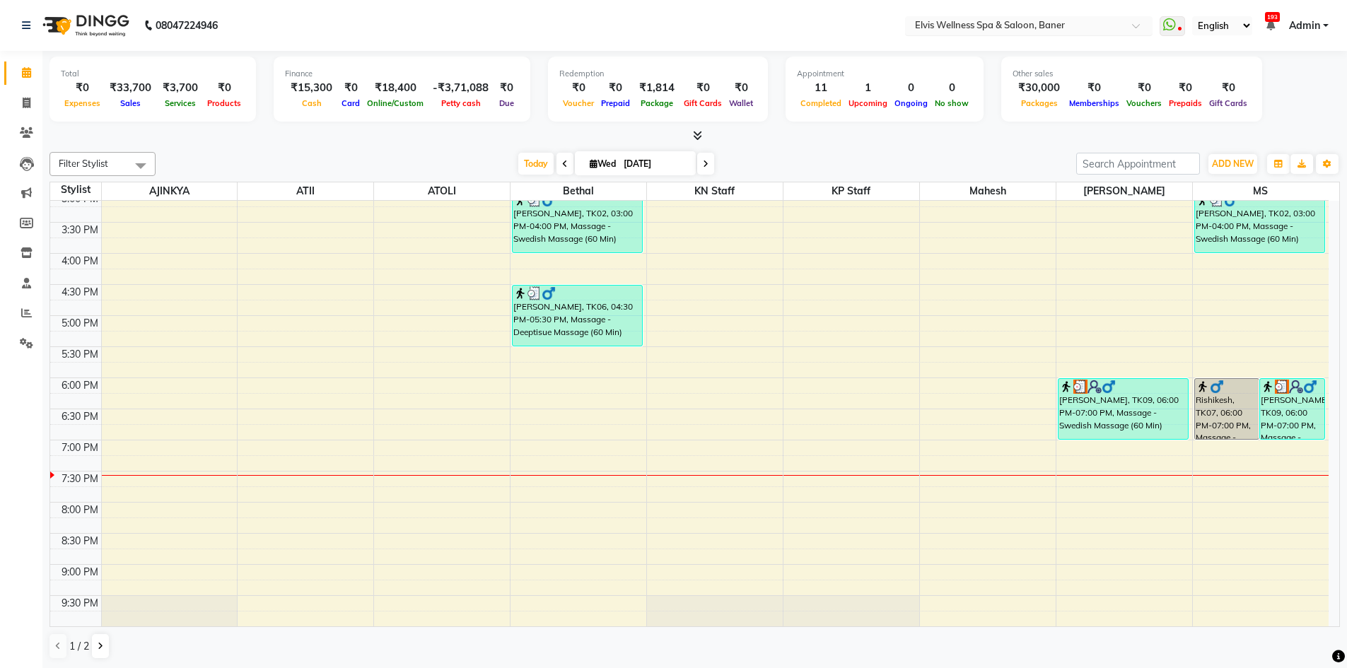
click at [1132, 26] on div at bounding box center [1029, 27] width 248 height 14
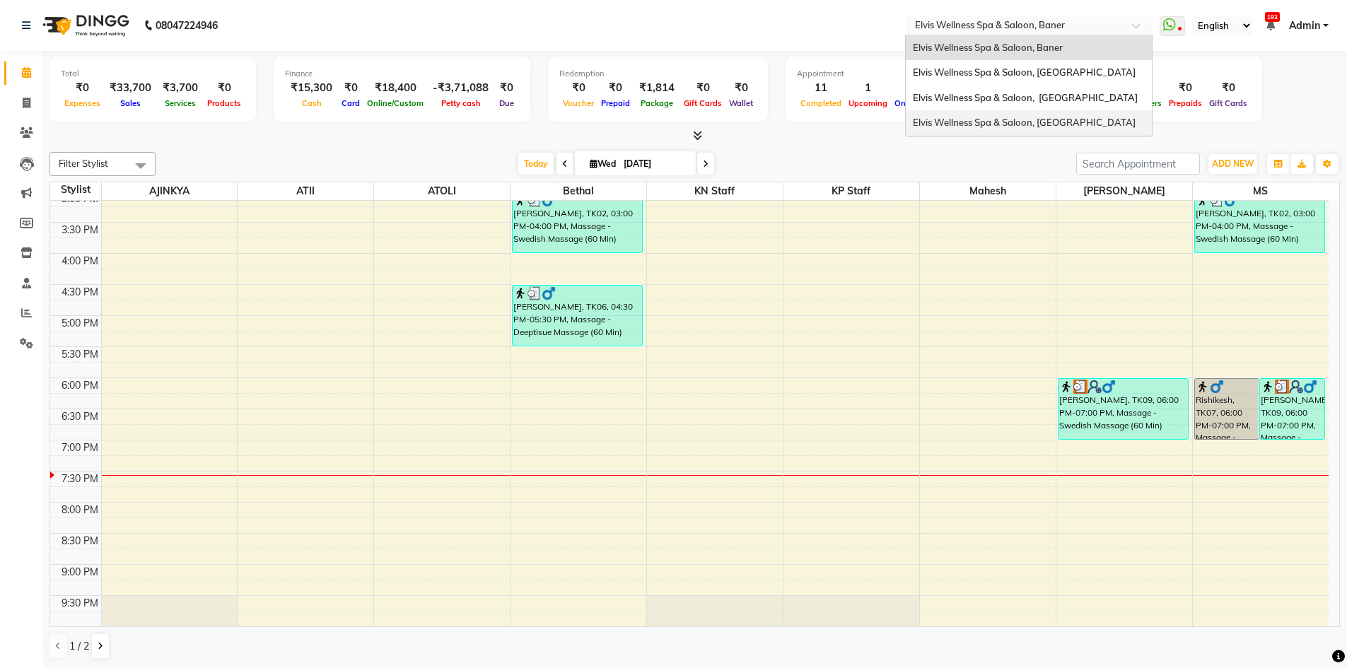
click at [1056, 128] on span "Elvis Wellness Spa & Saloon, [GEOGRAPHIC_DATA]" at bounding box center [1024, 122] width 223 height 11
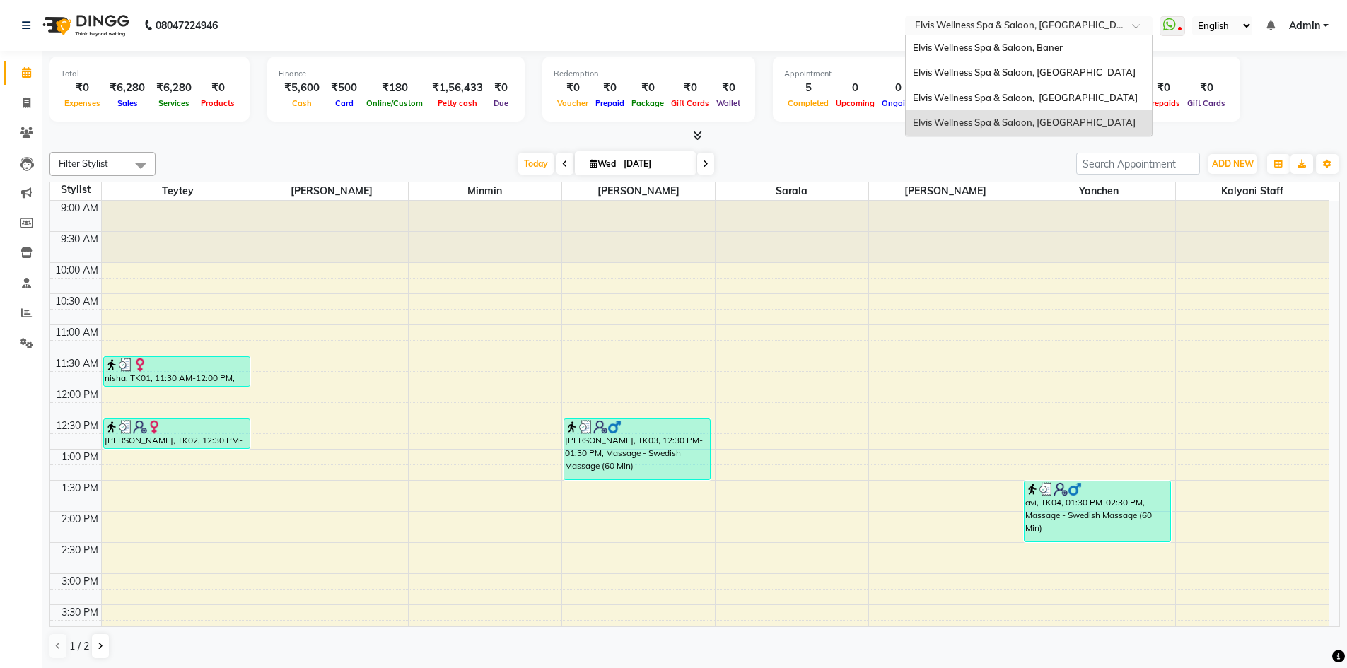
click at [1084, 20] on input "text" at bounding box center [1014, 27] width 205 height 14
click at [1060, 77] on span "Elvis Wellness Spa & Saloon, [GEOGRAPHIC_DATA]" at bounding box center [1024, 71] width 223 height 11
